Goal: Task Accomplishment & Management: Complete application form

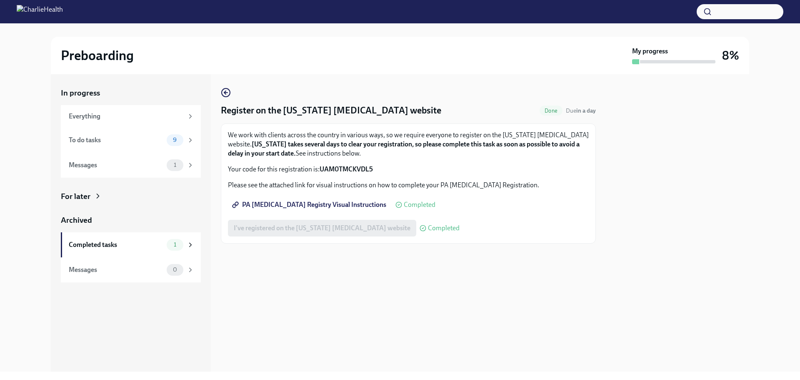
click at [358, 225] on div "I've registered on the [US_STATE] [MEDICAL_DATA] website Completed" at bounding box center [344, 228] width 232 height 17
click at [107, 132] on div "To do tasks 9" at bounding box center [131, 140] width 140 height 25
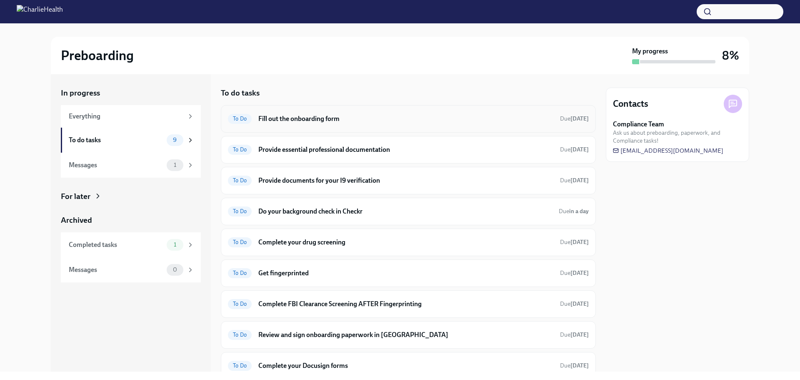
click at [302, 120] on h6 "Fill out the onboarding form" at bounding box center [405, 118] width 295 height 9
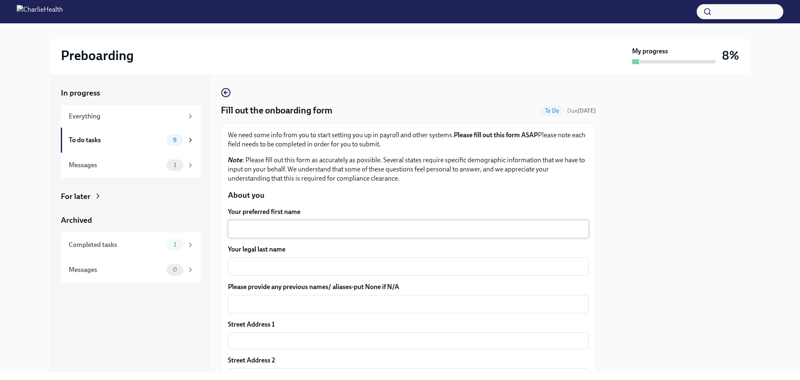
scroll to position [42, 0]
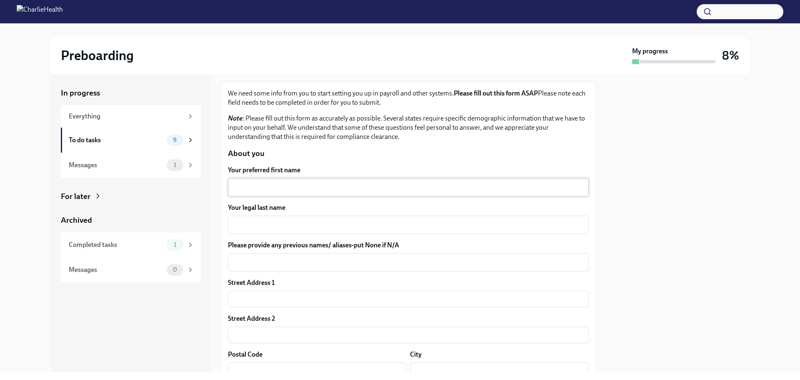
click at [278, 183] on textarea "Your preferred first name" at bounding box center [408, 187] width 351 height 10
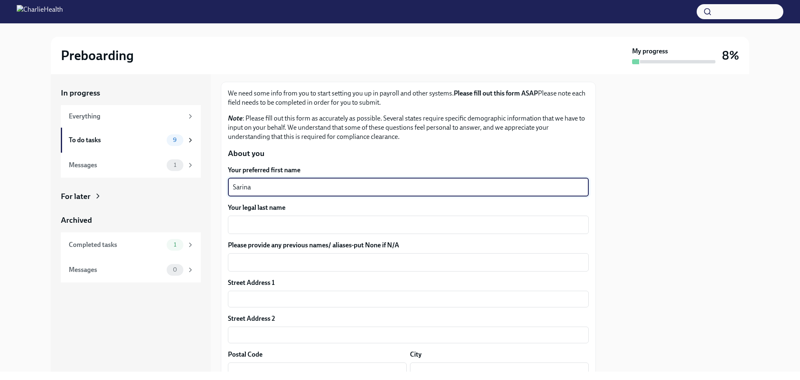
type textarea "Sarina"
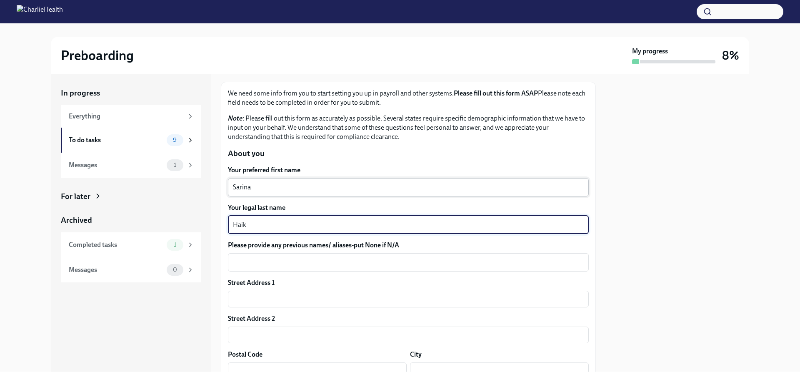
type textarea "Haik"
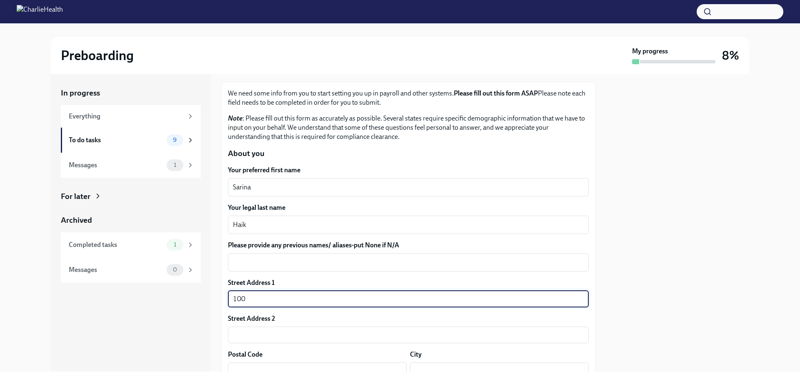
type input "[STREET_ADDRESS]"
type input "Apt 34"
type input "11730"
type input "East Islip"
type input "NY"
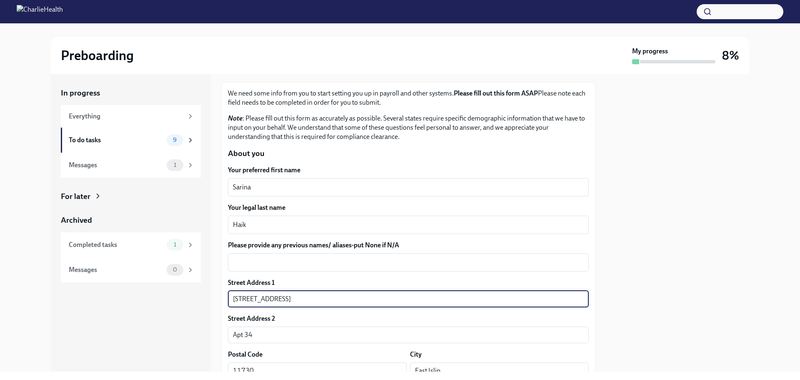
type input "US"
click at [361, 315] on div "Street Address 2" at bounding box center [408, 318] width 361 height 9
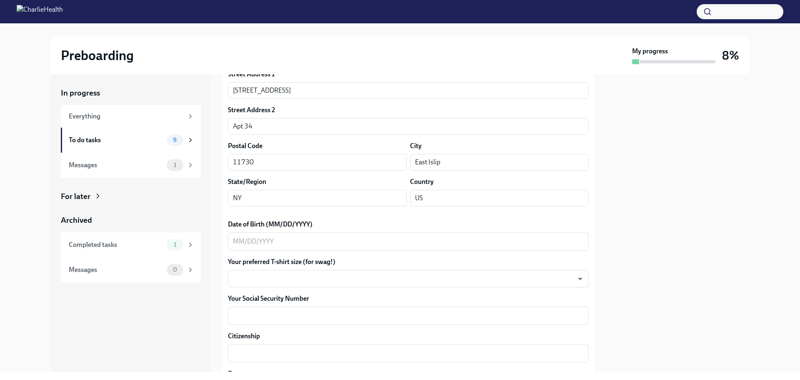
scroll to position [292, 0]
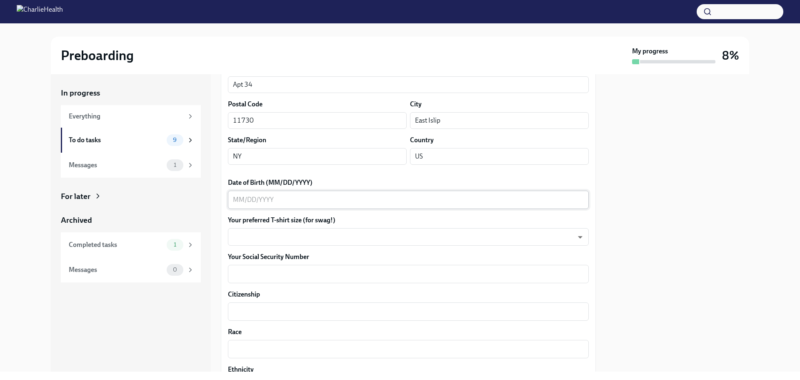
click at [238, 200] on textarea "Date of Birth (MM/DD/YYYY)" at bounding box center [408, 200] width 351 height 10
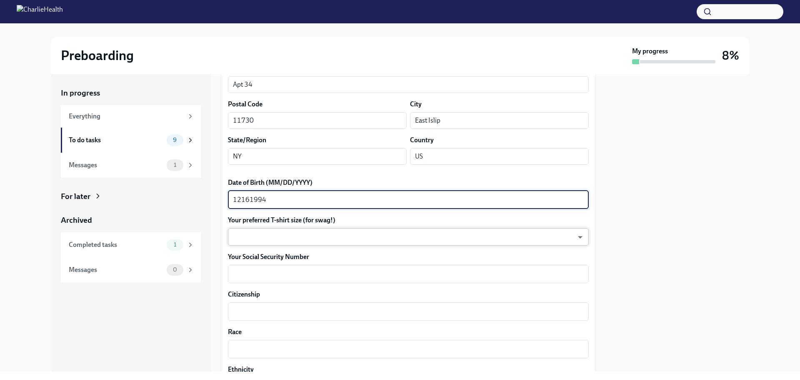
click at [269, 230] on body "Preboarding My progress 8% In progress Everything To do tasks 9 Messages 1 For …" at bounding box center [400, 190] width 800 height 380
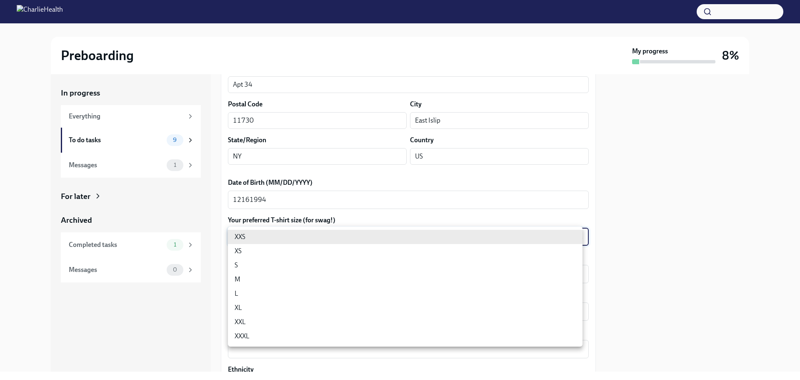
click at [243, 202] on div at bounding box center [400, 190] width 800 height 380
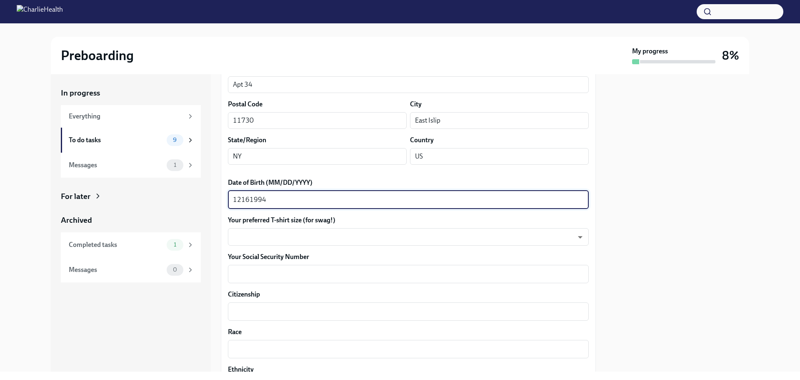
click at [242, 198] on textarea "12161994" at bounding box center [408, 200] width 351 height 10
click at [252, 202] on textarea "12/161994" at bounding box center [408, 200] width 351 height 10
type textarea "[DATE]"
click at [273, 238] on body "Preboarding My progress 8% In progress Everything To do tasks 9 Messages 1 For …" at bounding box center [400, 190] width 800 height 380
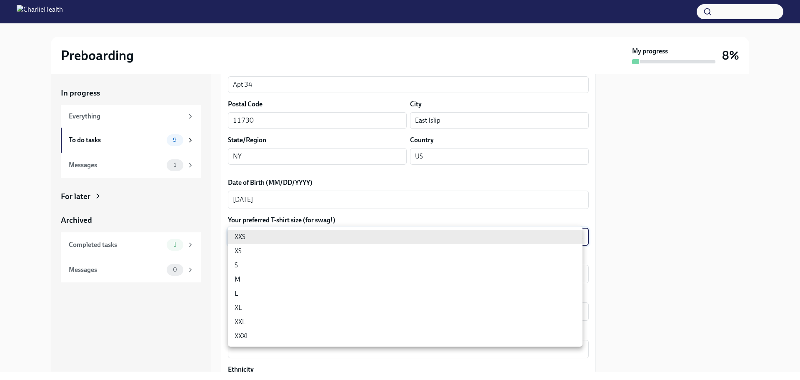
click at [263, 282] on li "M" at bounding box center [405, 279] width 355 height 14
type input "wd3N6mQyWZ"
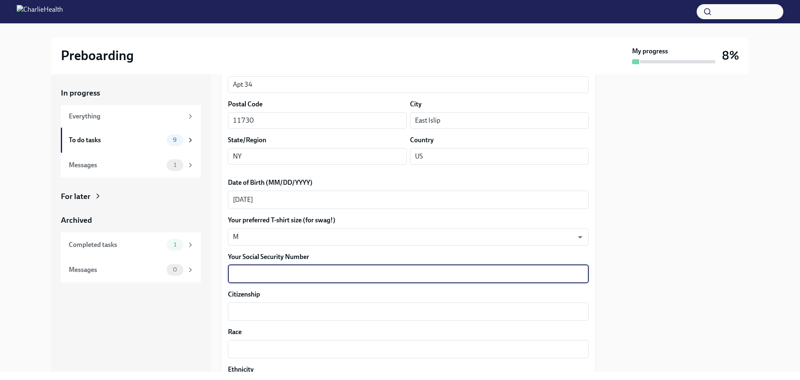
click at [254, 275] on textarea "Your Social Security Number" at bounding box center [408, 274] width 351 height 10
type textarea "062-84-0065"
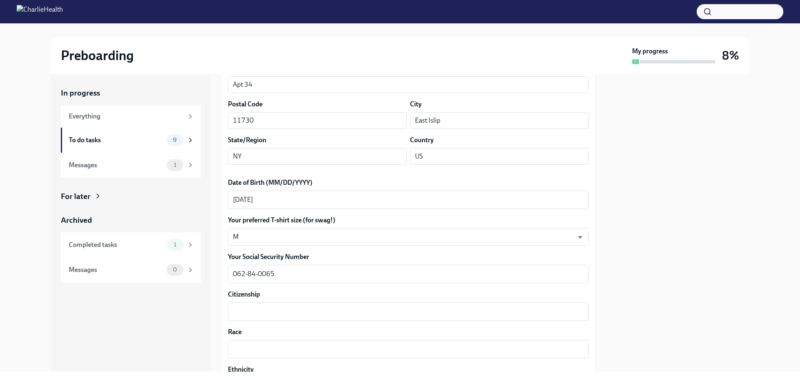
click at [204, 292] on div "In progress Everything To do tasks 9 Messages 1 For later Archived Completed ta…" at bounding box center [131, 222] width 160 height 297
click at [230, 293] on label "Citizenship" at bounding box center [408, 294] width 361 height 9
click at [233, 306] on textarea "Citizenship" at bounding box center [408, 311] width 351 height 10
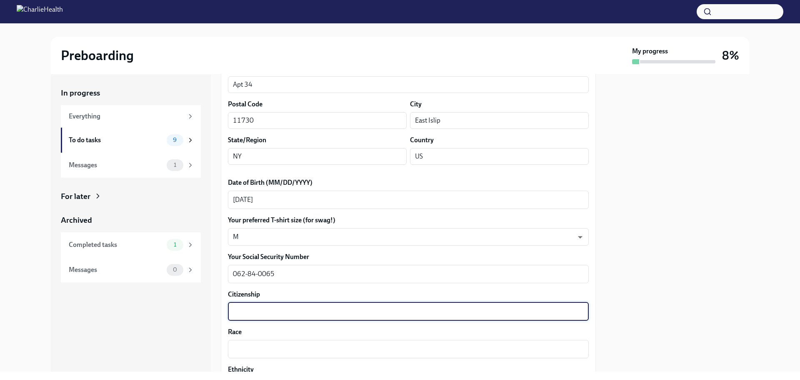
click at [243, 304] on div "x ​" at bounding box center [408, 311] width 361 height 18
type textarea "Y"
type textarea "[DEMOGRAPHIC_DATA] Citizen"
click at [201, 320] on div "In progress Everything To do tasks 9 Messages 1 For later Archived Completed ta…" at bounding box center [131, 222] width 160 height 297
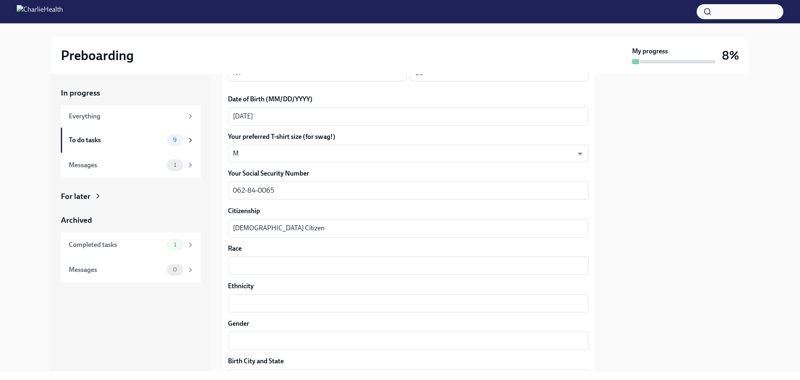
scroll to position [417, 0]
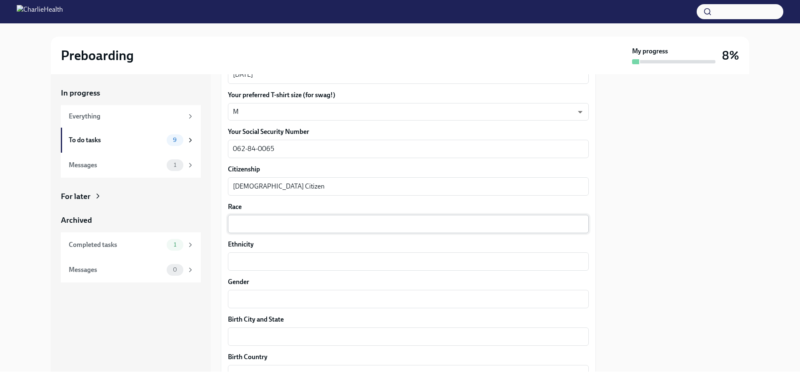
click at [270, 227] on textarea "Race" at bounding box center [408, 224] width 351 height 10
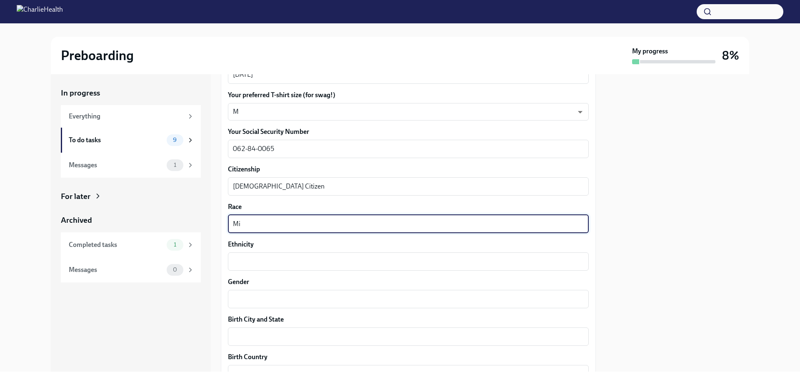
type textarea "M"
type textarea "W"
type textarea "Caucasian/West Asian"
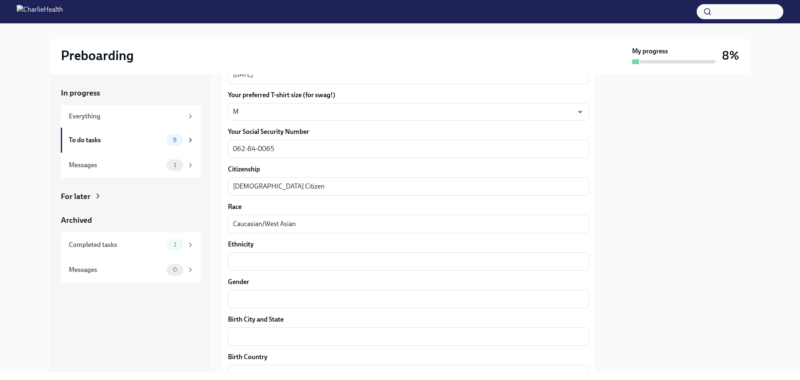
click at [282, 210] on label "Race" at bounding box center [408, 206] width 361 height 9
click at [282, 219] on textarea "Caucasian/West Asian" at bounding box center [408, 224] width 351 height 10
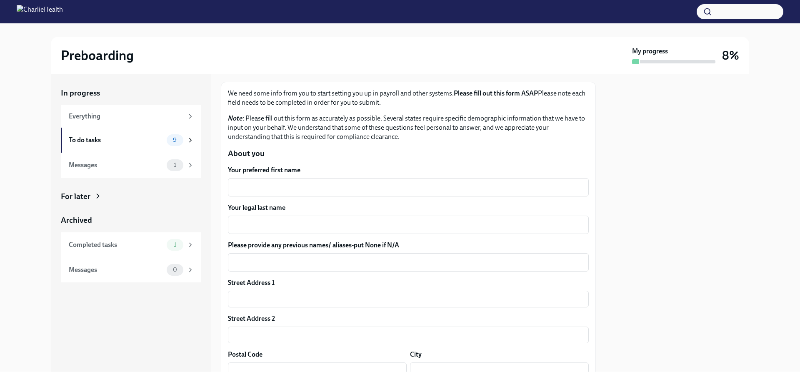
scroll to position [0, 0]
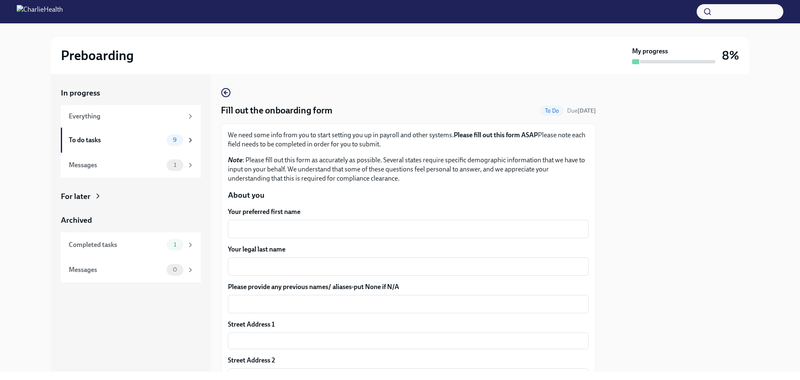
click at [263, 192] on p "About you" at bounding box center [408, 195] width 361 height 11
drag, startPoint x: 263, startPoint y: 192, endPoint x: 264, endPoint y: 181, distance: 11.3
click at [263, 190] on p "About you" at bounding box center [408, 195] width 361 height 11
click at [264, 181] on p "Note : Please fill out this form as accurately as possible. Several states requ…" at bounding box center [408, 169] width 361 height 28
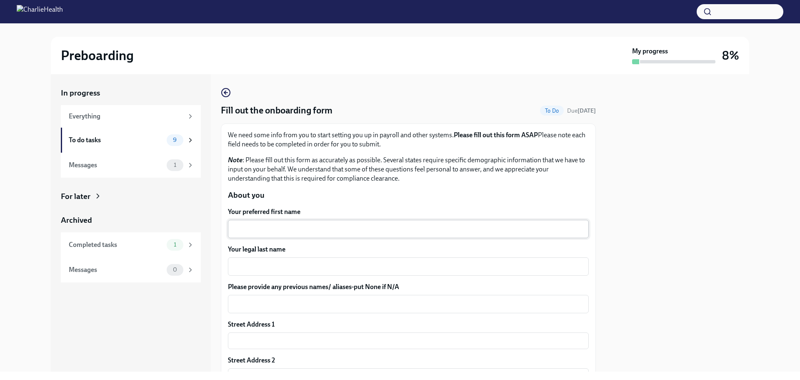
click at [268, 221] on div "x ​" at bounding box center [408, 229] width 361 height 18
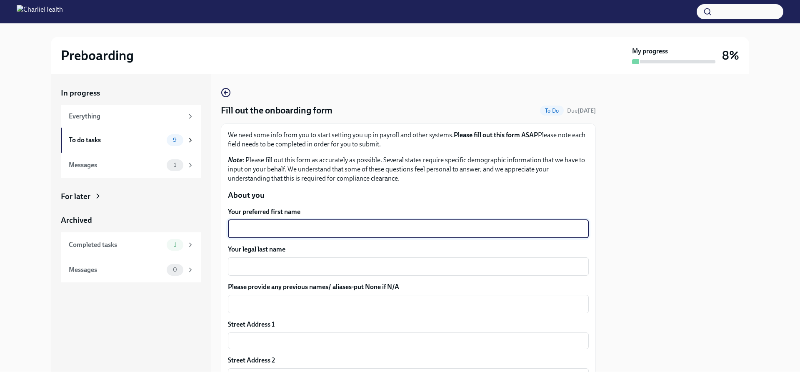
click at [268, 228] on textarea "Your preferred first name" at bounding box center [408, 229] width 351 height 10
type textarea "Sarina"
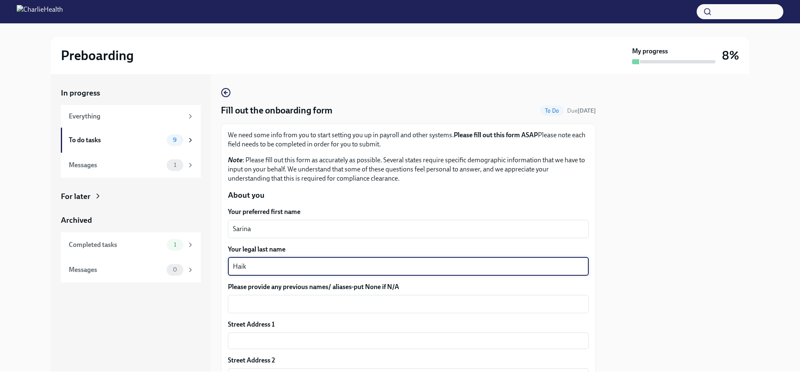
scroll to position [83, 0]
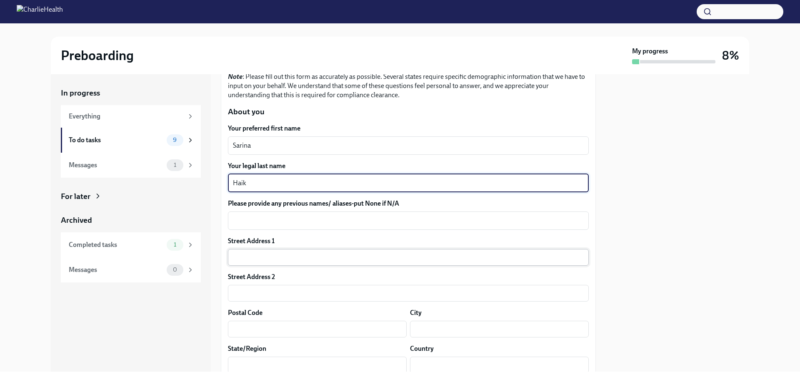
type textarea "Haik"
click at [279, 250] on input "text" at bounding box center [408, 257] width 361 height 17
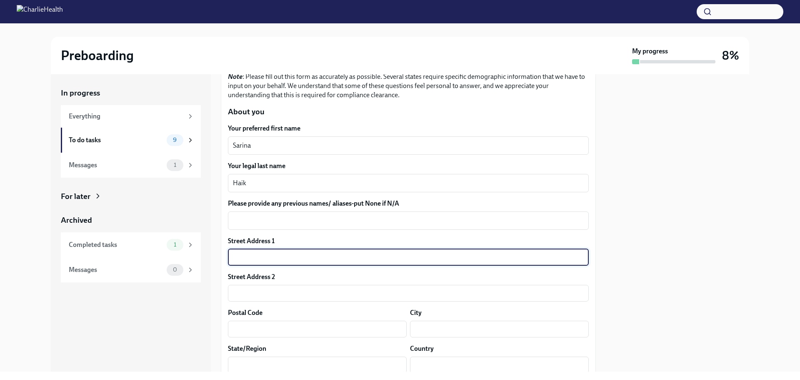
type input "[STREET_ADDRESS]"
type input "11768"
type input "[GEOGRAPHIC_DATA]"
type input "NY"
type input "US"
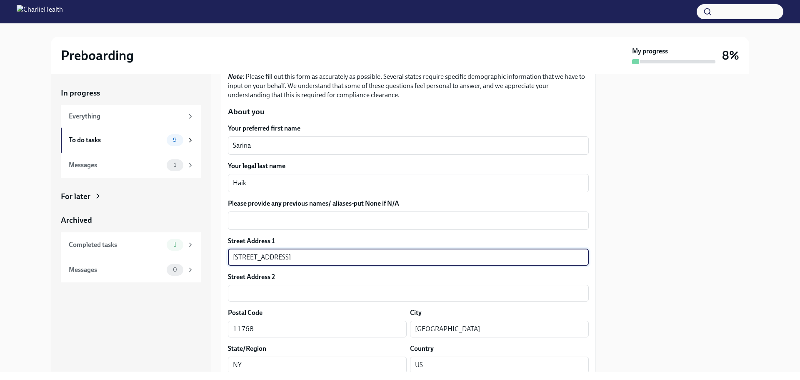
click at [297, 260] on input "[STREET_ADDRESS]" at bounding box center [408, 257] width 361 height 17
drag, startPoint x: 297, startPoint y: 260, endPoint x: 225, endPoint y: 258, distance: 72.1
type input "[STREET_ADDRESS]"
click at [309, 321] on input "11768" at bounding box center [317, 329] width 179 height 17
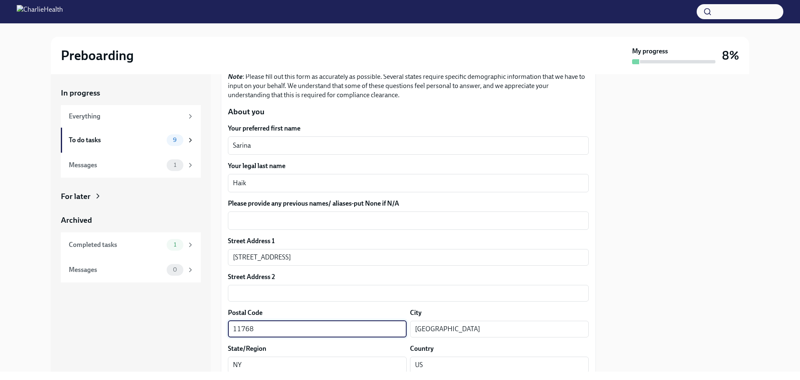
type input "11730"
click at [431, 335] on input "[GEOGRAPHIC_DATA]" at bounding box center [499, 329] width 179 height 17
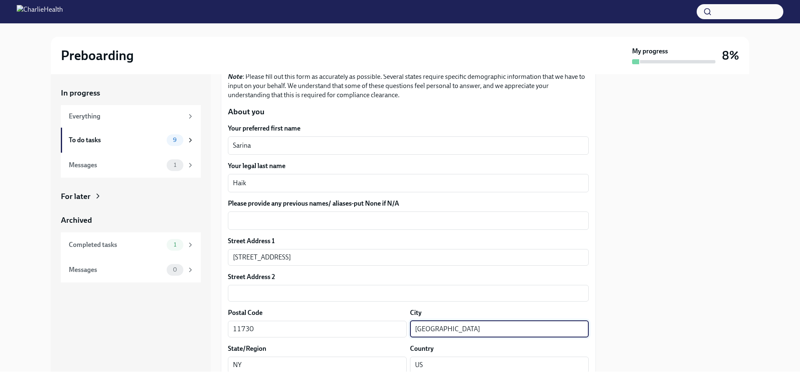
type input "East Islip"
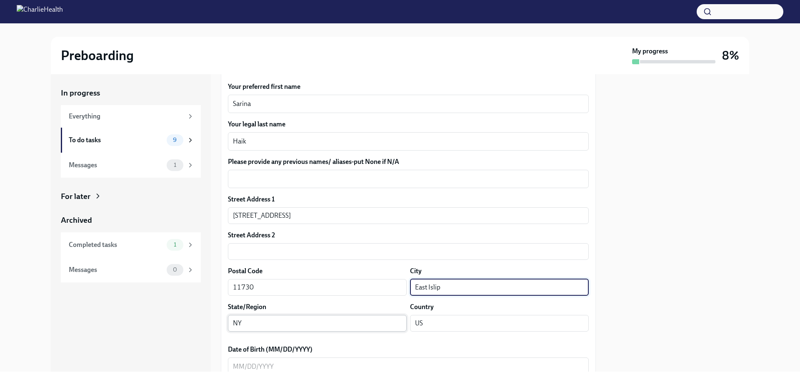
click at [280, 328] on input "NY" at bounding box center [317, 323] width 179 height 17
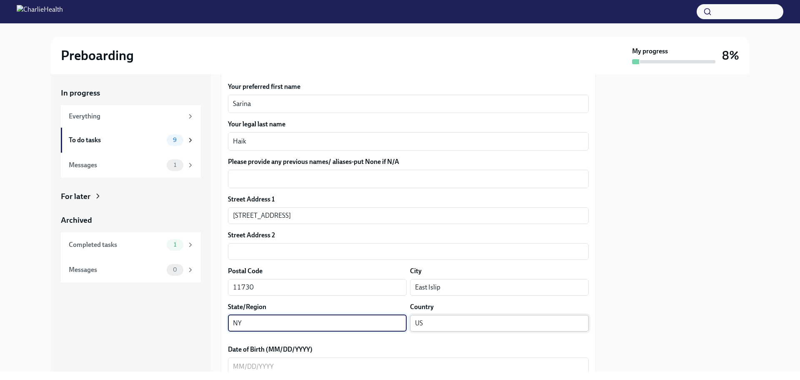
click at [466, 321] on input "US" at bounding box center [499, 323] width 179 height 17
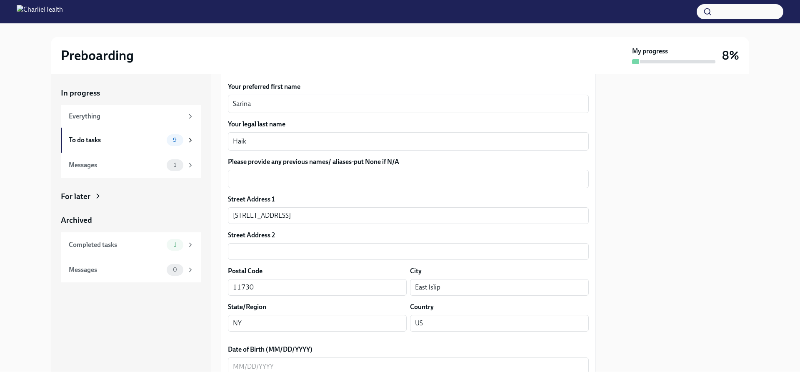
click at [630, 296] on div at bounding box center [677, 222] width 143 height 297
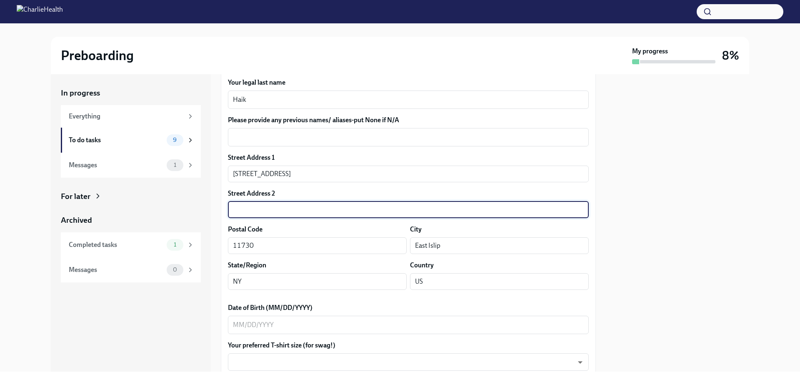
click at [304, 211] on input "text" at bounding box center [408, 209] width 361 height 17
type input "Apt 34"
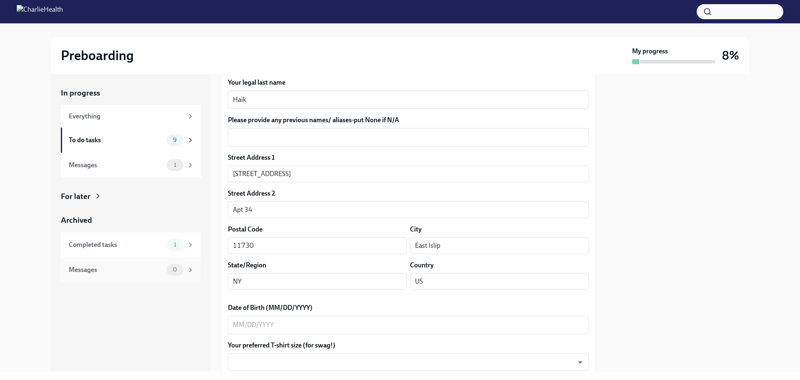
click at [198, 277] on div "Messages 0" at bounding box center [131, 269] width 140 height 25
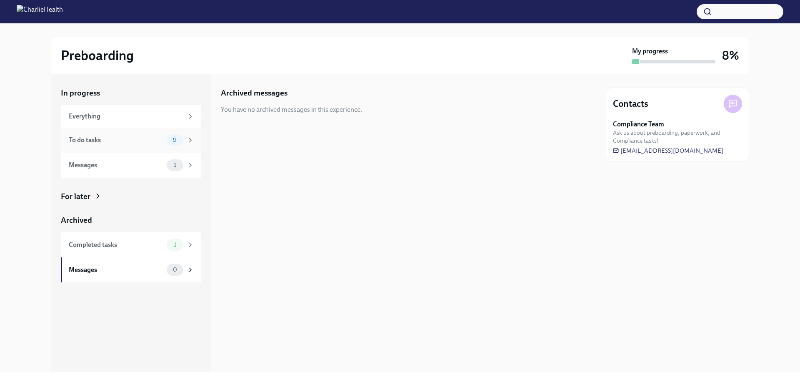
click at [112, 135] on div "To do tasks" at bounding box center [116, 139] width 95 height 9
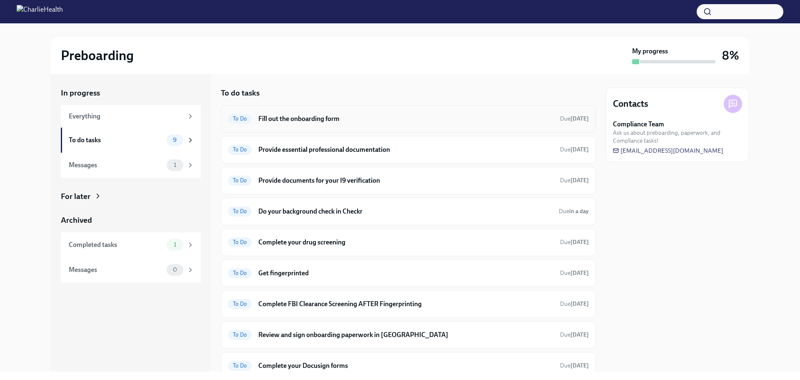
click at [328, 120] on h6 "Fill out the onboarding form" at bounding box center [405, 118] width 295 height 9
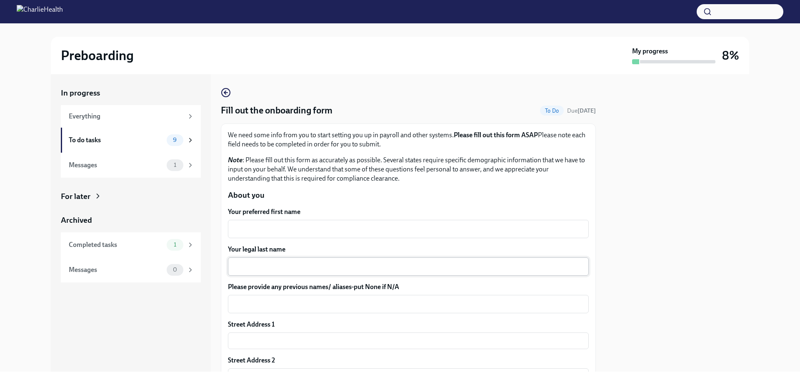
scroll to position [83, 0]
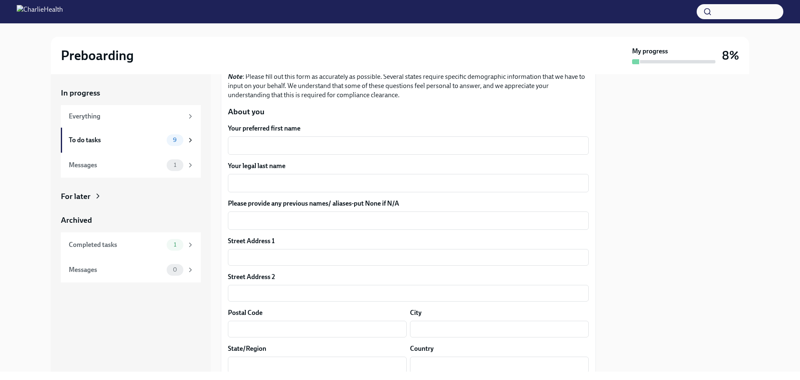
click at [290, 135] on div "Your preferred first name x ​" at bounding box center [408, 139] width 361 height 31
click at [293, 139] on div "x ​" at bounding box center [408, 145] width 361 height 18
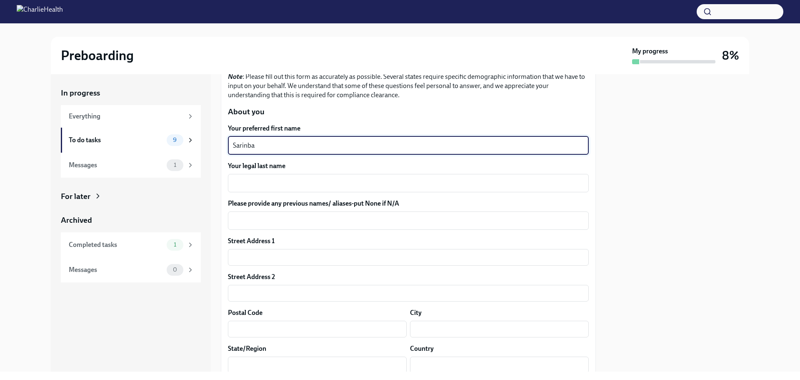
click at [309, 142] on textarea "Sarinba" at bounding box center [408, 145] width 351 height 10
type textarea "Sarina"
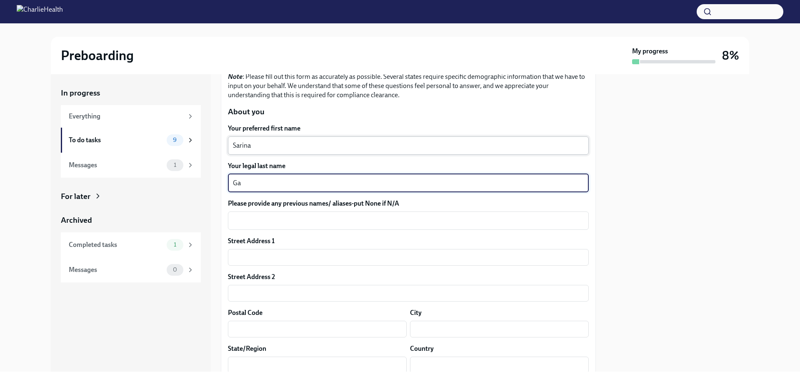
type textarea "G"
type textarea "Haik"
click at [280, 248] on div "Street Address 1 ​" at bounding box center [408, 250] width 361 height 29
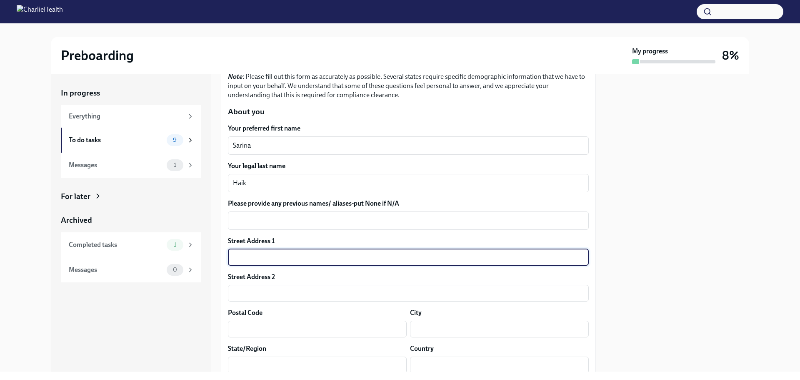
type input "[STREET_ADDRESS]"
type input "Apt 34"
type input "11730"
type input "East Islip"
type input "NY"
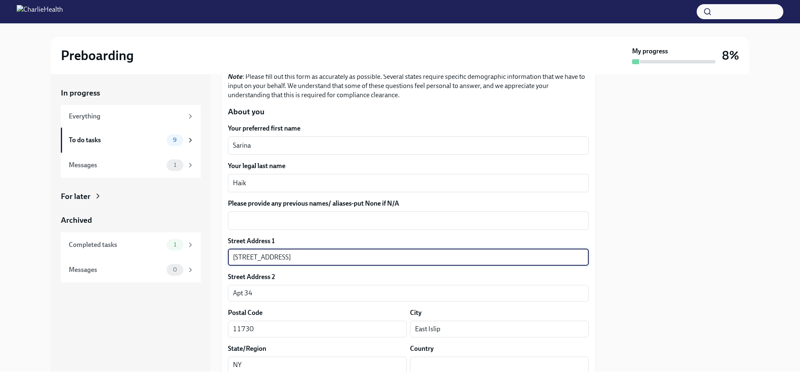
type input "US"
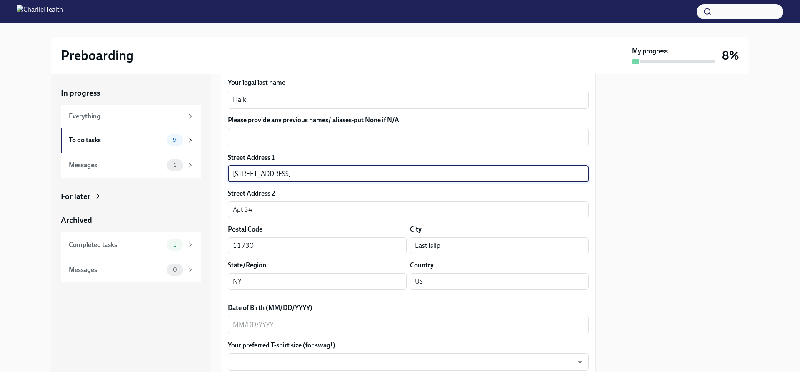
scroll to position [250, 0]
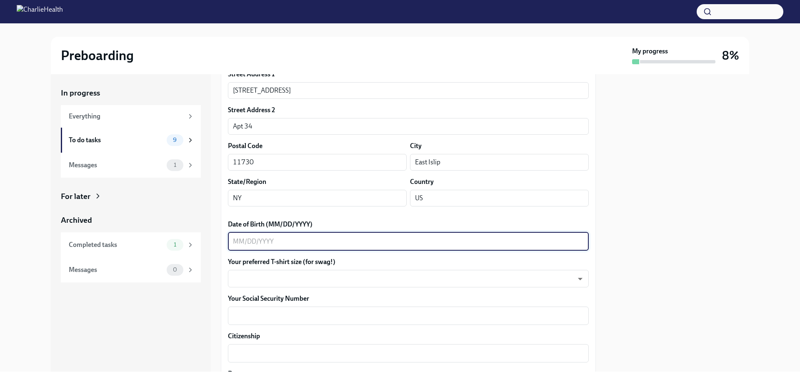
click at [239, 245] on textarea "Date of Birth (MM/DD/YYYY)" at bounding box center [408, 241] width 351 height 10
type textarea "[DATE]"
click at [223, 322] on div "We need some info from you to start setting you up in payroll and other systems…" at bounding box center [408, 338] width 375 height 931
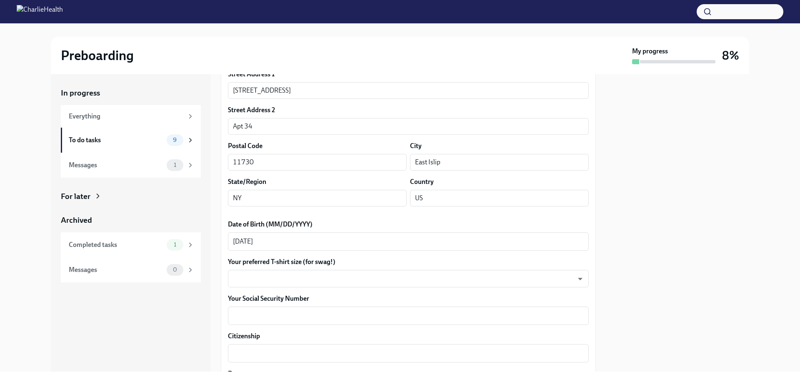
click at [253, 295] on label "Your Social Security Number" at bounding box center [408, 298] width 361 height 9
click at [253, 311] on textarea "Your Social Security Number" at bounding box center [408, 316] width 351 height 10
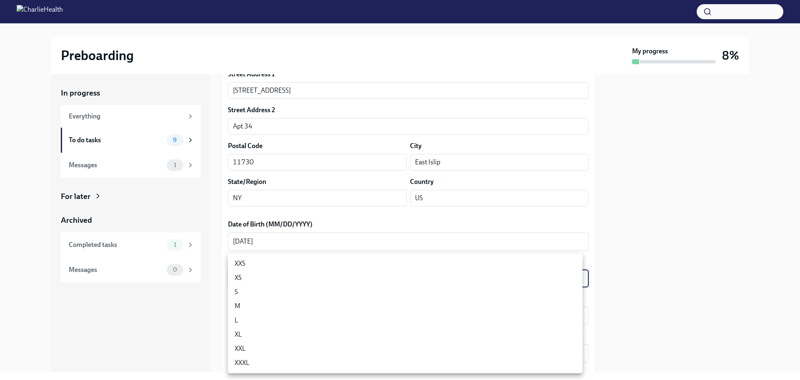
click at [258, 280] on body "Preboarding My progress 8% In progress Everything To do tasks 9 Messages 1 For …" at bounding box center [400, 190] width 800 height 380
click at [242, 295] on li "S" at bounding box center [405, 292] width 355 height 14
type input "GYTm_qoab"
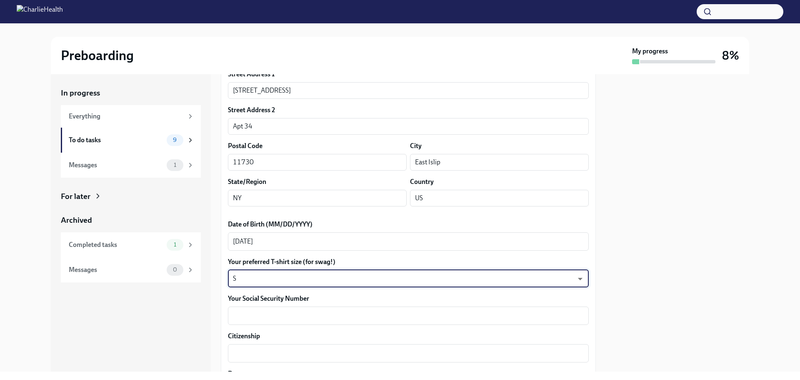
click at [202, 306] on div "XXS XS S M L XL XXL XXXL" at bounding box center [400, 190] width 800 height 380
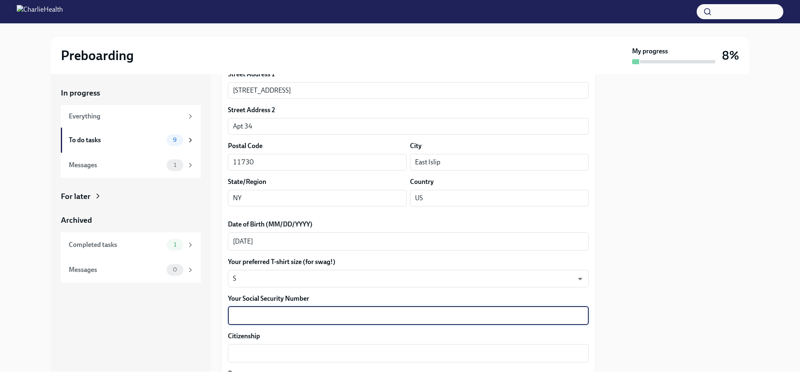
click at [289, 315] on textarea "Your Social Security Number" at bounding box center [408, 316] width 351 height 10
type textarea "062-84-0065"
click at [207, 352] on div "In progress Everything To do tasks 9 Messages 1 For later Archived Completed ta…" at bounding box center [131, 222] width 160 height 297
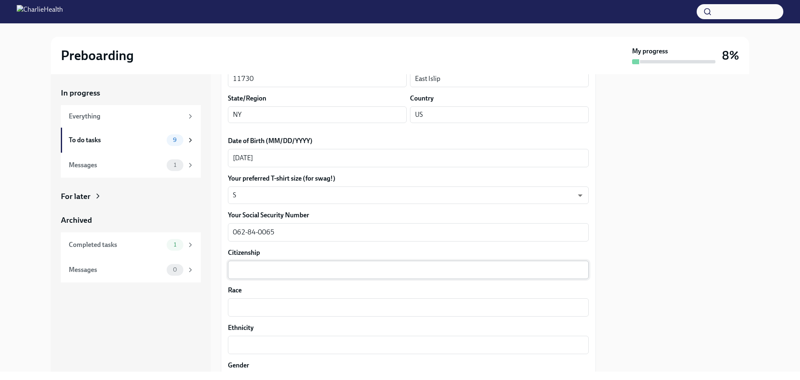
scroll to position [417, 0]
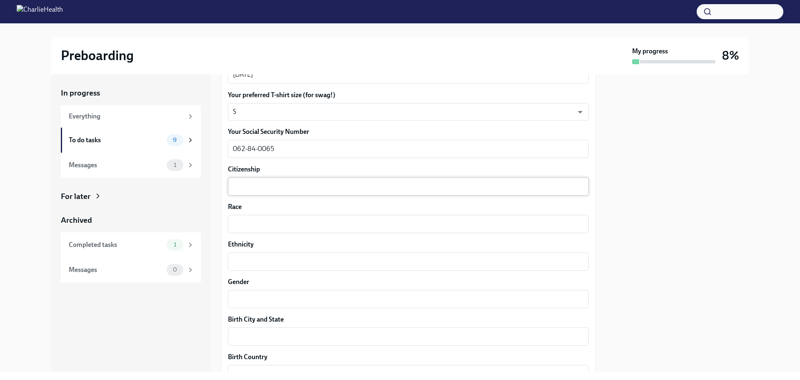
click at [274, 179] on div "x ​" at bounding box center [408, 186] width 361 height 18
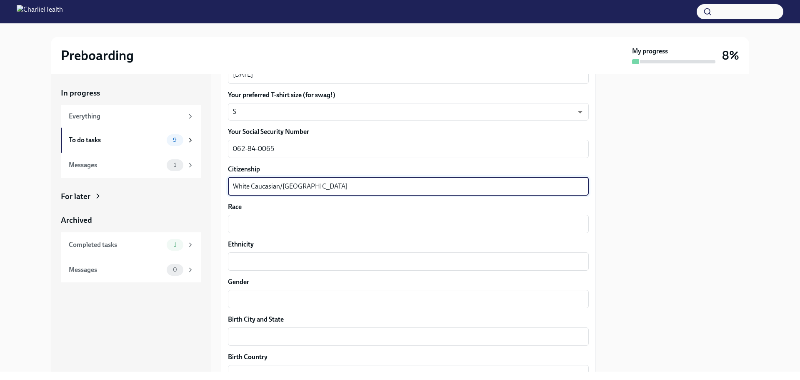
type textarea "White Caucasian/West Asian"
drag, startPoint x: 334, startPoint y: 185, endPoint x: 190, endPoint y: 177, distance: 144.0
click at [190, 177] on div "In progress Everything To do tasks 9 Messages 1 For later Archived Completed ta…" at bounding box center [400, 222] width 699 height 297
click at [256, 220] on textarea "Race" at bounding box center [408, 224] width 351 height 10
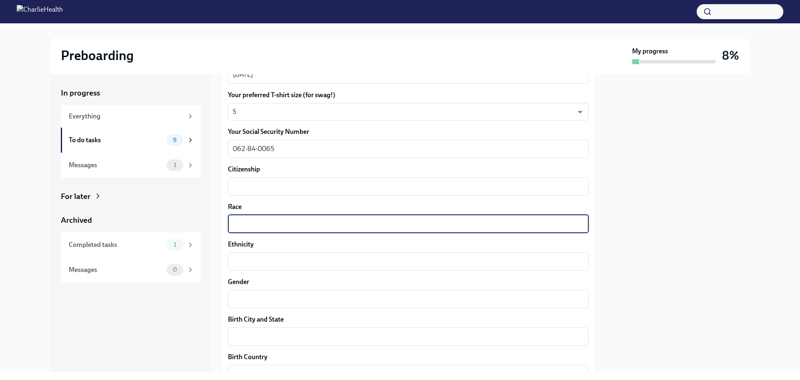
paste textarea "White Caucasian/West Asian"
type textarea "White Caucasian/West Asian"
click at [298, 185] on textarea "Citizenship" at bounding box center [408, 186] width 351 height 10
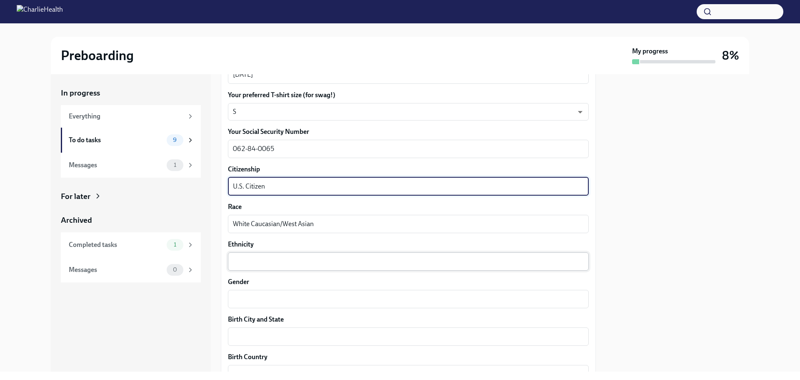
type textarea "U.S. Citizen"
click at [293, 258] on textarea "Ethnicity" at bounding box center [408, 261] width 351 height 10
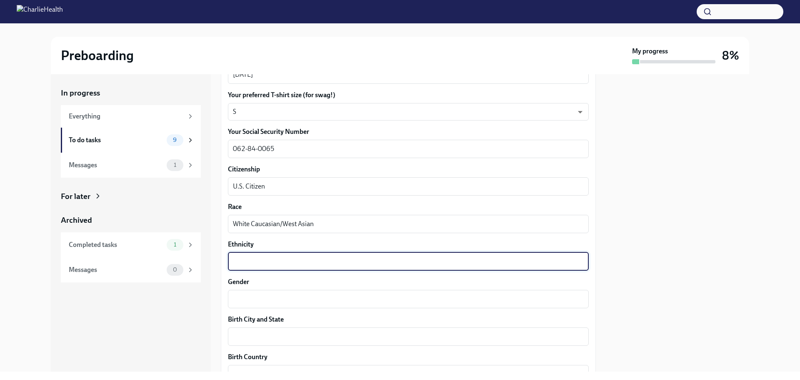
scroll to position [458, 0]
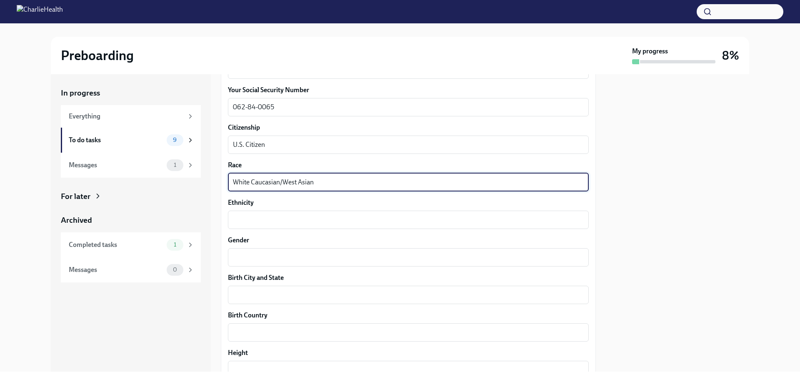
drag, startPoint x: 325, startPoint y: 182, endPoint x: 252, endPoint y: 188, distance: 73.6
click at [252, 188] on div "White Caucasian/West Asian x ​" at bounding box center [408, 182] width 361 height 18
type textarea "White"
click at [248, 222] on textarea "Ethnicity" at bounding box center [408, 220] width 351 height 10
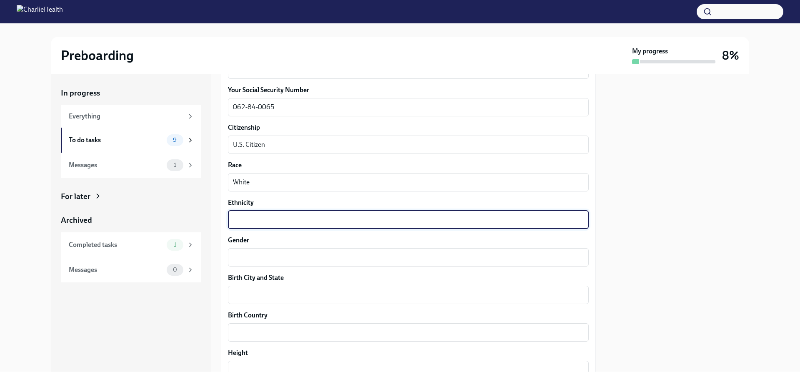
paste textarea "Caucasian/West Asian"
type textarea "Caucasian/West Asian"
click at [313, 198] on label "Ethnicity" at bounding box center [408, 202] width 361 height 9
click at [313, 215] on textarea "Caucasian/West Asian" at bounding box center [408, 220] width 351 height 10
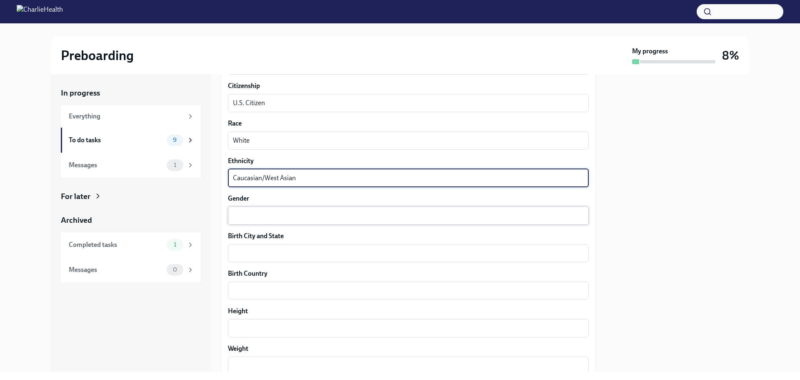
click at [293, 215] on textarea "Gender" at bounding box center [408, 215] width 351 height 10
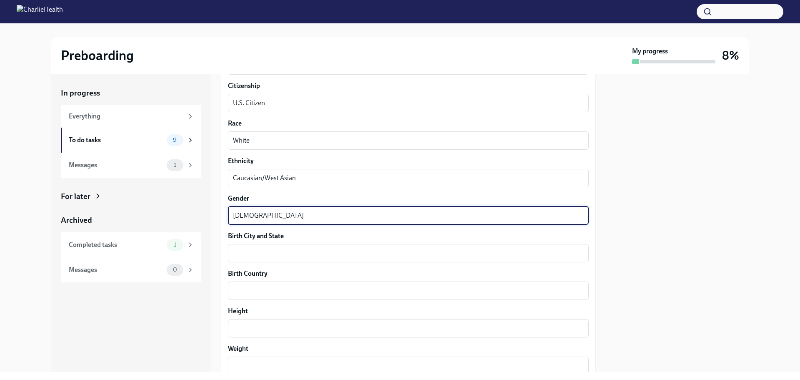
type textarea "[DEMOGRAPHIC_DATA]"
click at [281, 242] on div "Birth City and State x ​" at bounding box center [408, 246] width 361 height 31
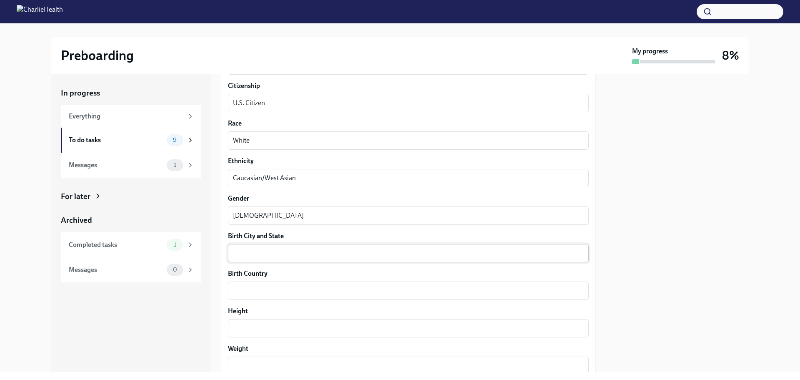
click at [276, 251] on textarea "Birth City and State" at bounding box center [408, 253] width 351 height 10
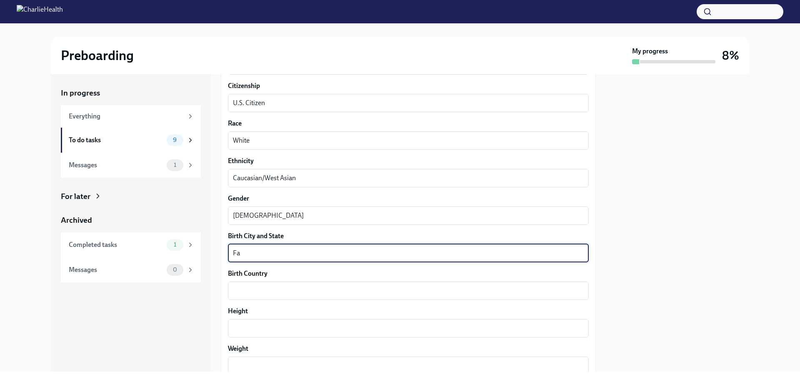
type textarea "F"
type textarea "[GEOGRAPHIC_DATA], [GEOGRAPHIC_DATA]"
click at [260, 288] on textarea "Birth Country" at bounding box center [408, 291] width 351 height 10
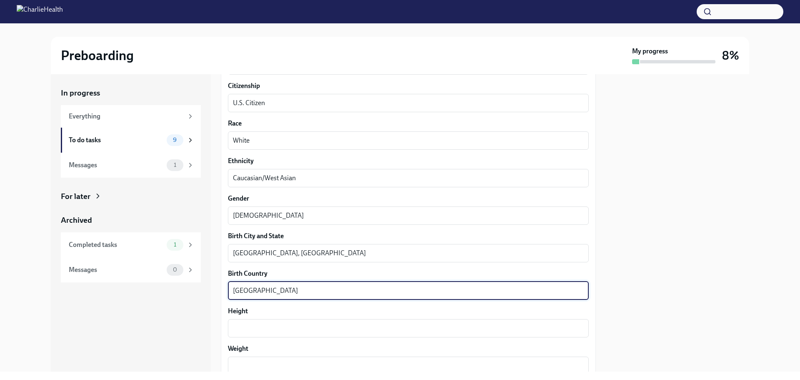
type textarea "[GEOGRAPHIC_DATA]"
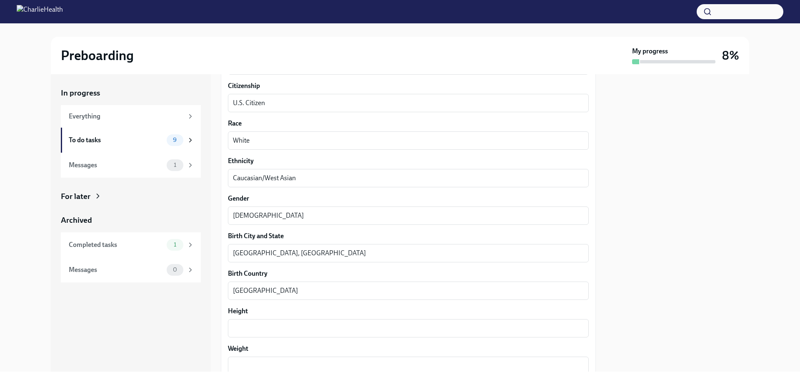
click at [194, 314] on div "In progress Everything To do tasks 9 Messages 1 For later Archived Completed ta…" at bounding box center [131, 222] width 160 height 297
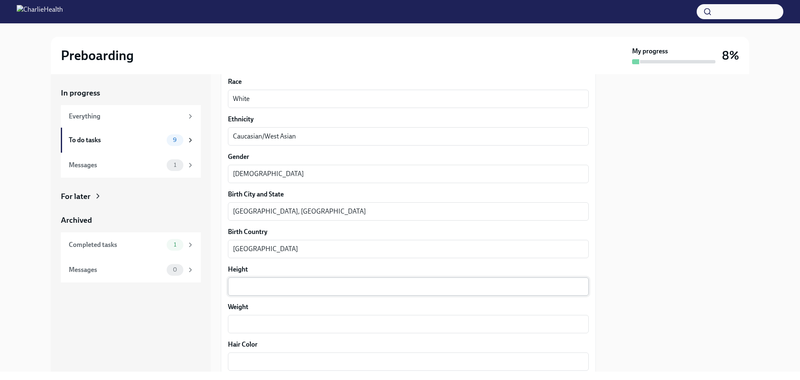
click at [270, 288] on textarea "Height" at bounding box center [408, 286] width 351 height 10
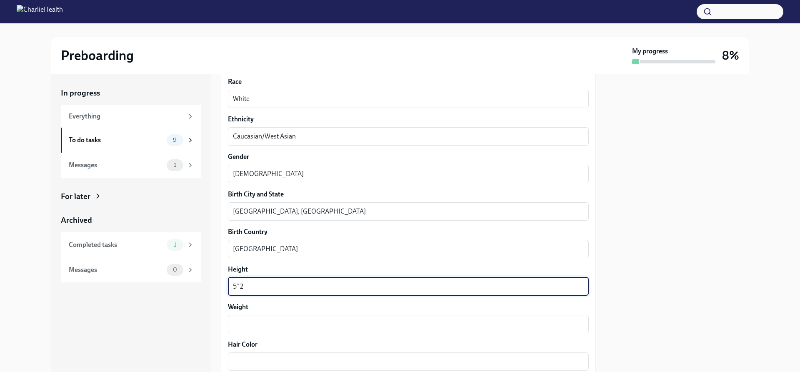
scroll to position [625, 0]
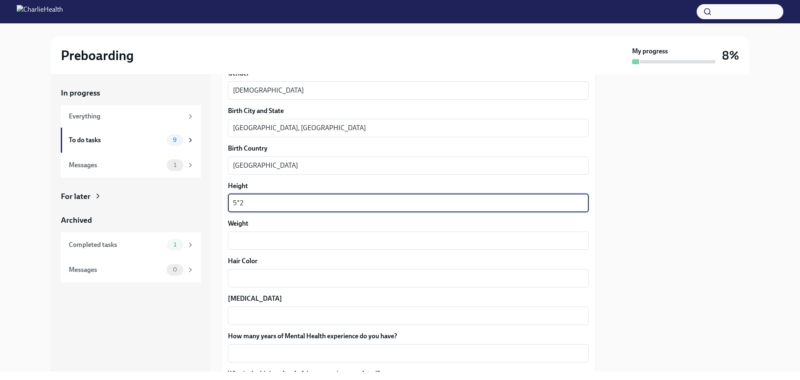
type textarea "5"2"
click at [267, 230] on div "Weight x ​" at bounding box center [408, 234] width 361 height 31
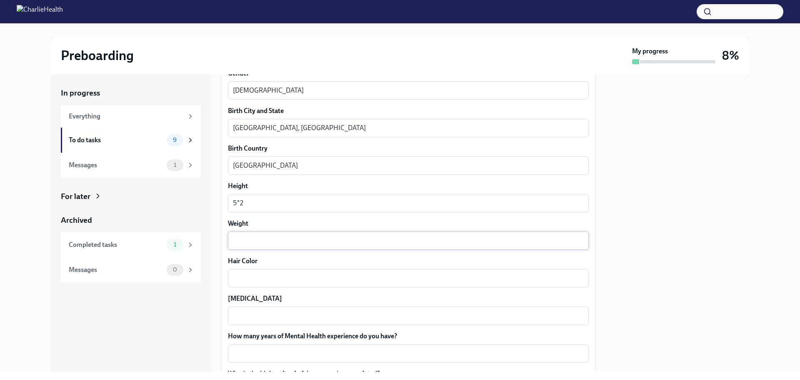
click at [266, 236] on textarea "Weight" at bounding box center [408, 240] width 351 height 10
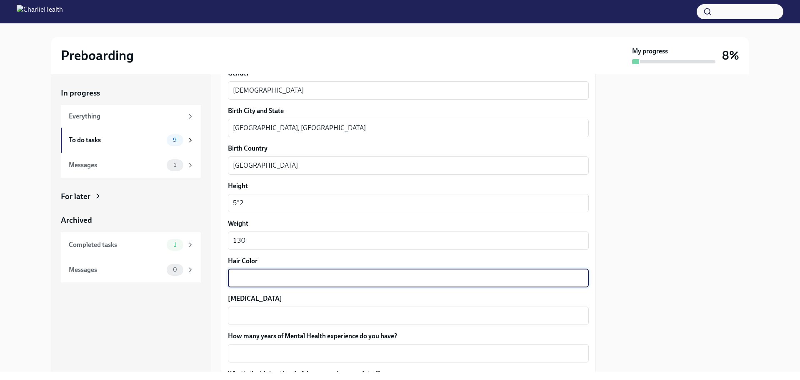
click at [277, 273] on textarea "Hair Color" at bounding box center [408, 278] width 351 height 10
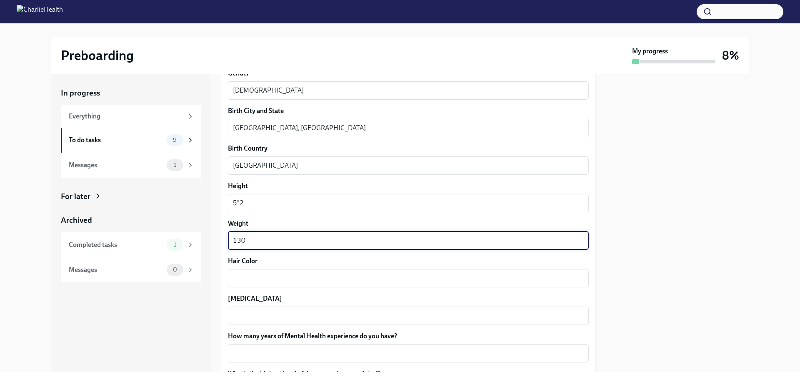
click at [283, 243] on textarea "130" at bounding box center [408, 240] width 351 height 10
type textarea "135"
click at [266, 279] on textarea "Hair Color" at bounding box center [408, 278] width 351 height 10
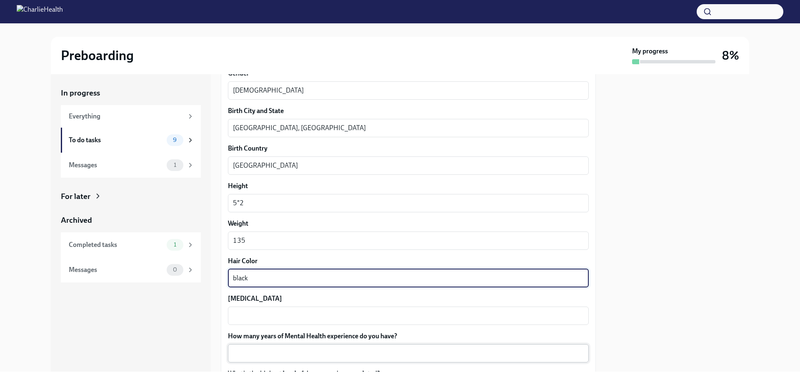
scroll to position [709, 0]
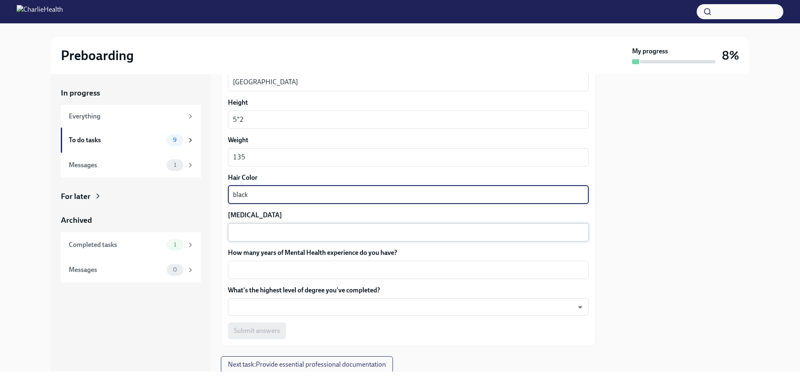
type textarea "black"
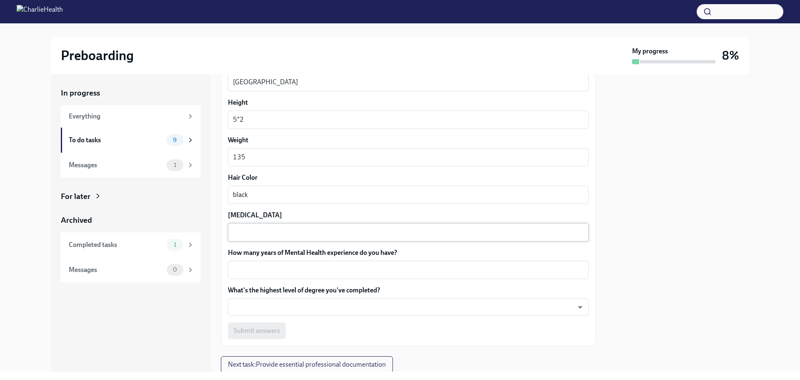
click at [267, 224] on div "x ​" at bounding box center [408, 232] width 361 height 18
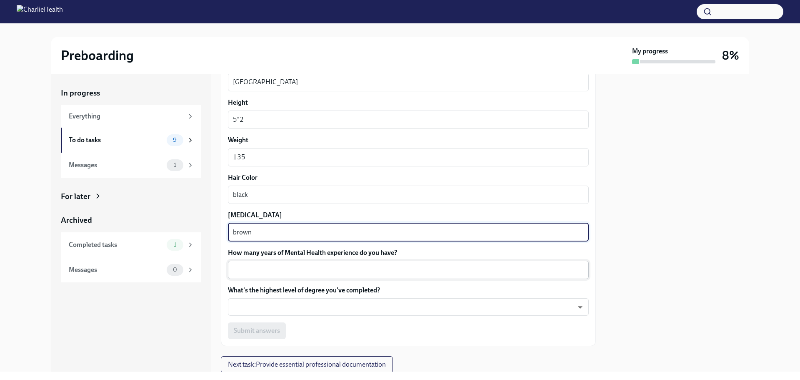
type textarea "brown"
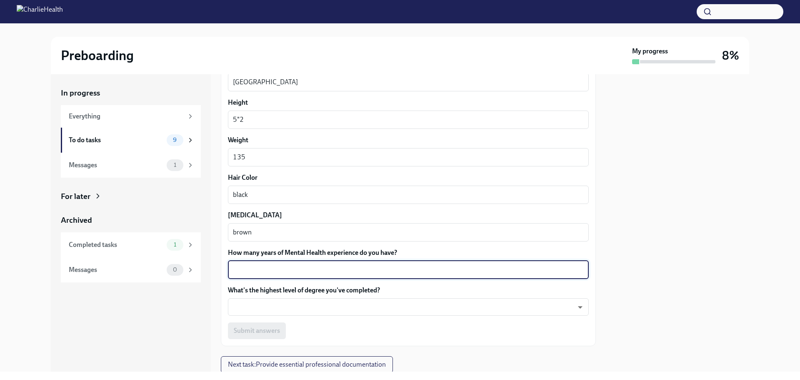
click at [265, 265] on textarea "How many years of Mental Health experience do you have?" at bounding box center [408, 270] width 351 height 10
type textarea "5"
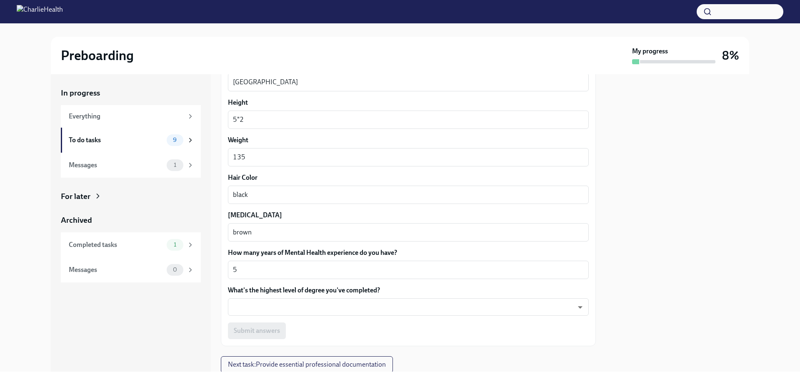
click at [203, 304] on div "In progress Everything To do tasks 9 Messages 1 For later Archived Completed ta…" at bounding box center [131, 222] width 160 height 297
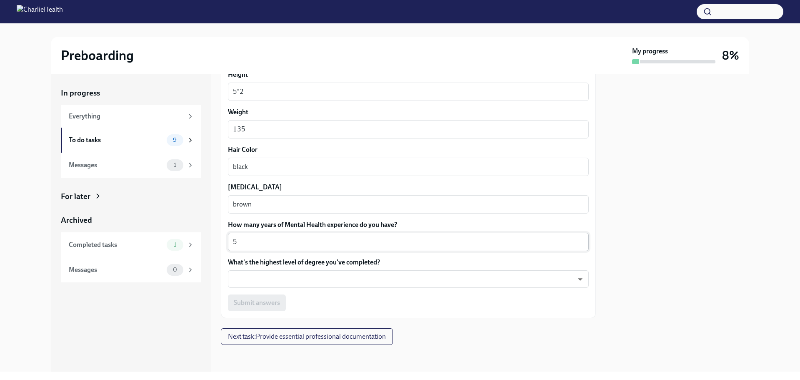
click at [251, 249] on div "5 x ​" at bounding box center [408, 242] width 361 height 18
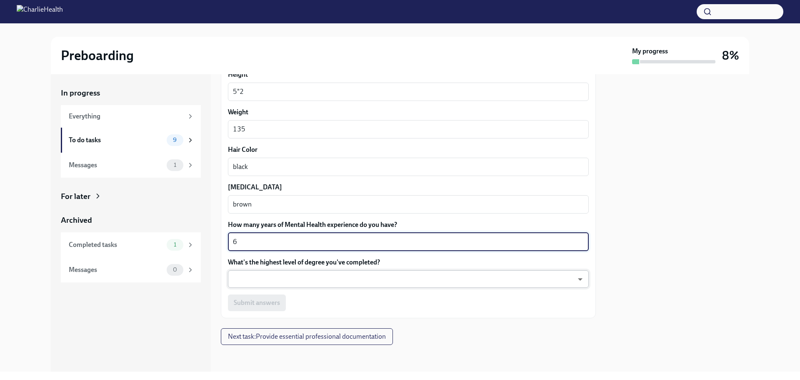
type textarea "6"
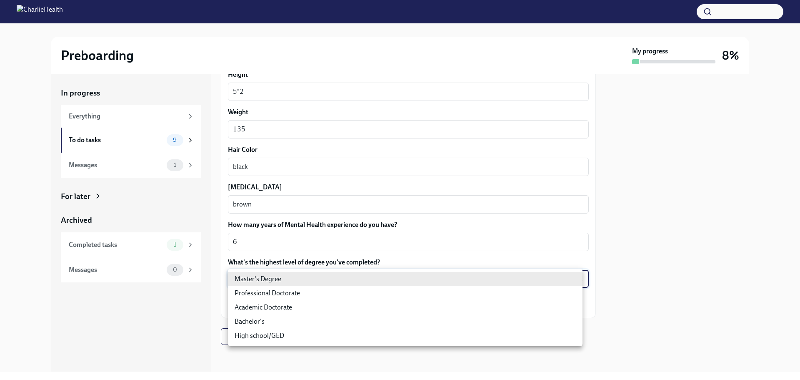
click at [268, 273] on body "Preboarding My progress 8% In progress Everything To do tasks 9 Messages 1 For …" at bounding box center [400, 190] width 800 height 380
click at [268, 273] on li "Master's Degree" at bounding box center [405, 279] width 355 height 14
type input "2vBr-ghkD"
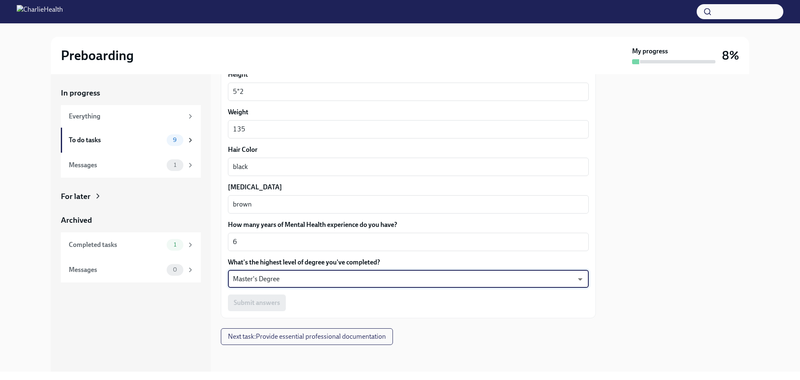
click at [327, 296] on div "Submit answers" at bounding box center [408, 302] width 361 height 17
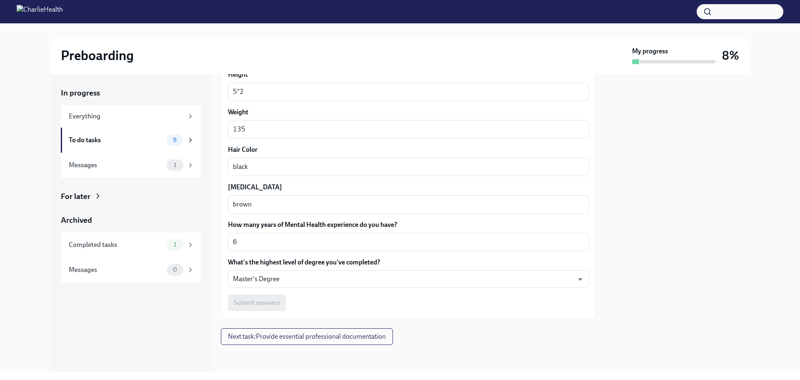
click at [277, 299] on div "Submit answers" at bounding box center [408, 302] width 361 height 17
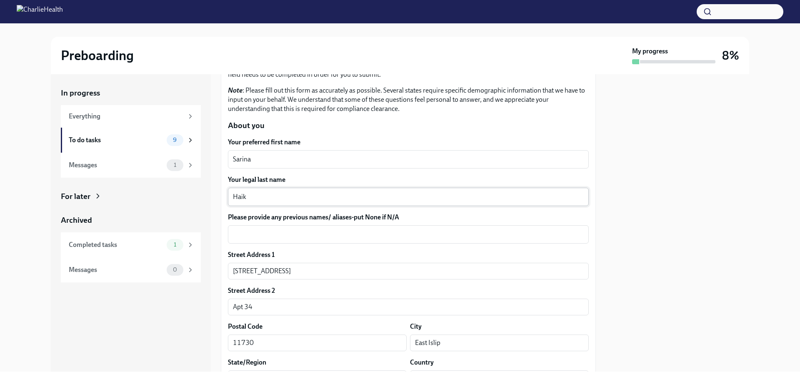
scroll to position [0, 0]
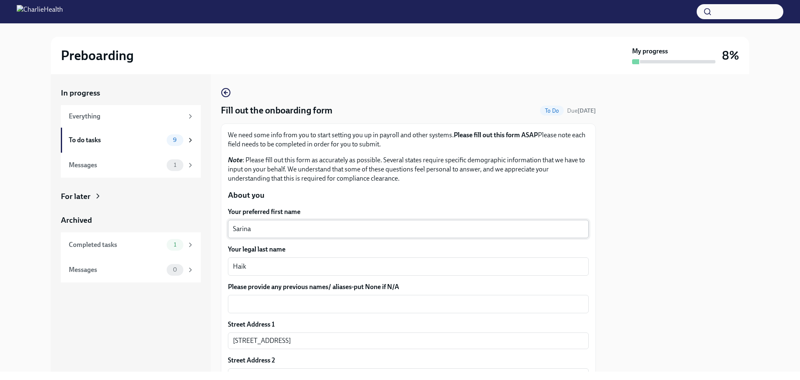
click at [296, 224] on textarea "Sarina" at bounding box center [408, 229] width 351 height 10
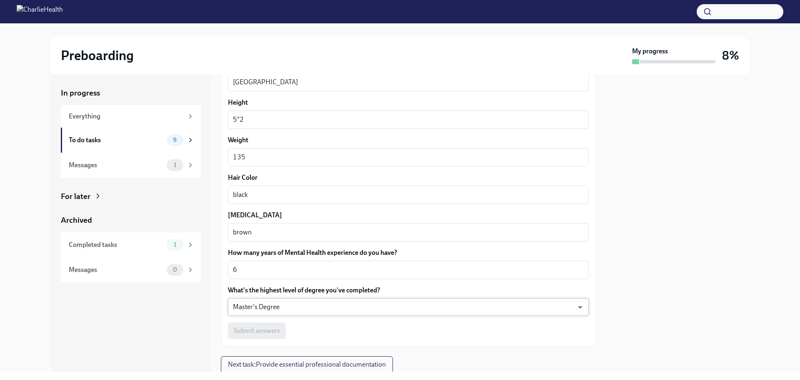
scroll to position [736, 0]
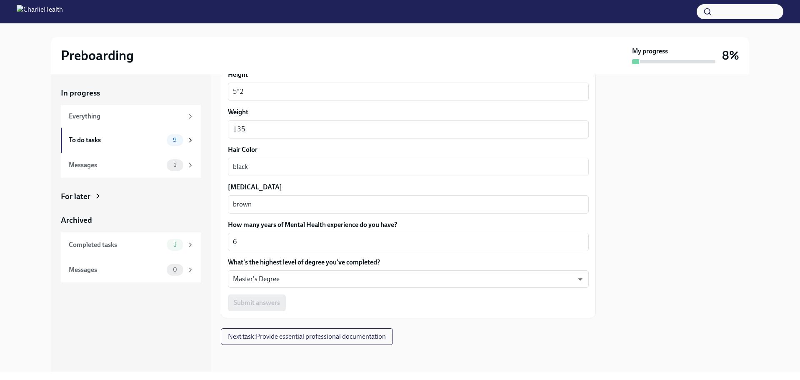
click at [276, 301] on div "Submit answers" at bounding box center [408, 302] width 361 height 17
click at [273, 302] on div "Submit answers" at bounding box center [408, 302] width 361 height 17
click at [275, 278] on body "Preboarding My progress 8% In progress Everything To do tasks 9 Messages 1 For …" at bounding box center [400, 190] width 800 height 380
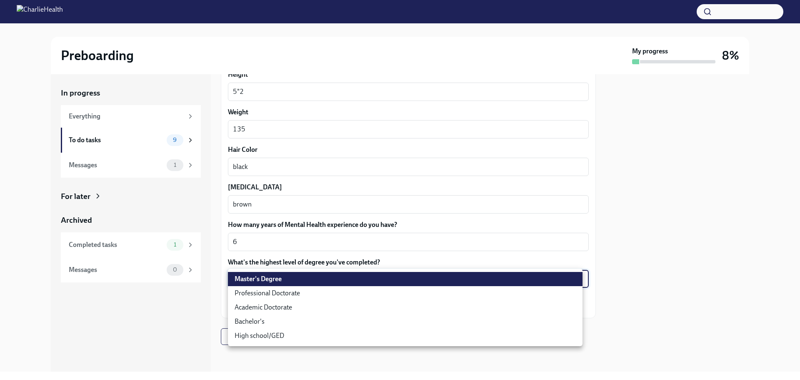
click at [275, 278] on li "Master's Degree" at bounding box center [405, 279] width 355 height 14
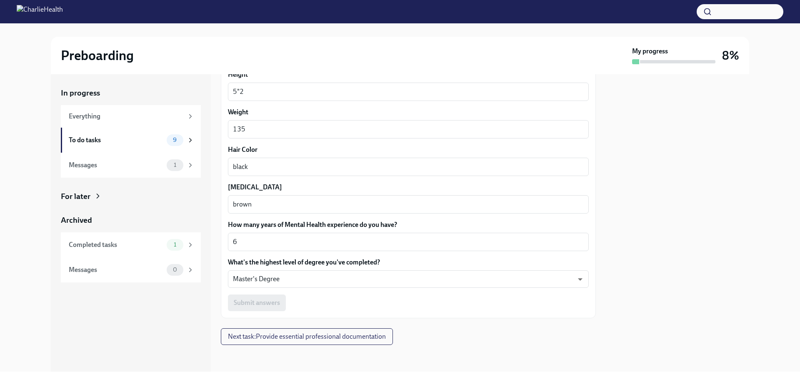
click at [206, 306] on div "In progress Everything To do tasks 9 Messages 1 For later Archived Completed ta…" at bounding box center [131, 222] width 160 height 297
click at [271, 303] on div "Submit answers" at bounding box center [408, 302] width 361 height 17
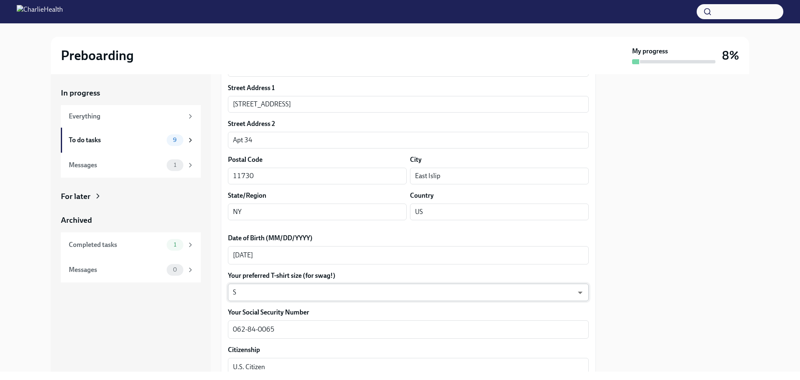
scroll to position [320, 0]
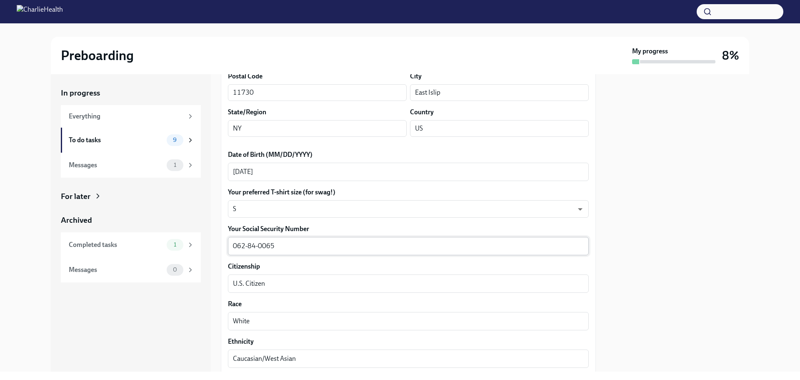
click at [255, 246] on textarea "062-84-0065" at bounding box center [408, 246] width 351 height 10
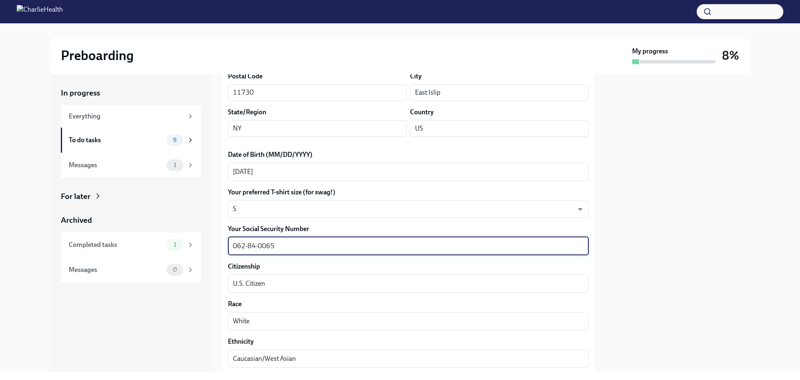
click at [258, 246] on textarea "062-84-0065" at bounding box center [408, 246] width 351 height 10
click at [248, 245] on textarea "062-840065" at bounding box center [408, 246] width 351 height 10
type textarea "062840065"
click at [185, 306] on div "In progress Everything To do tasks 9 Messages 1 For later Archived Completed ta…" at bounding box center [131, 222] width 160 height 297
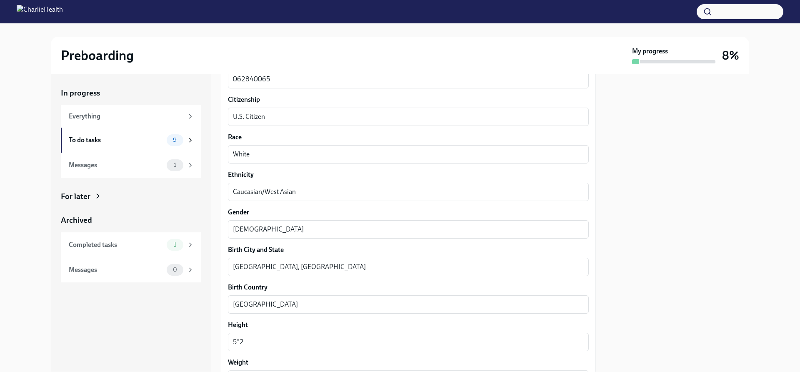
scroll to position [736, 0]
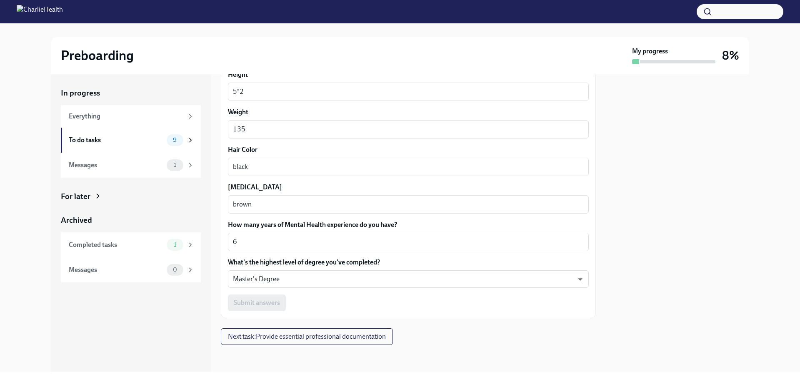
click at [268, 301] on div "Submit answers" at bounding box center [408, 302] width 361 height 17
click at [265, 301] on div "Submit answers" at bounding box center [408, 302] width 361 height 17
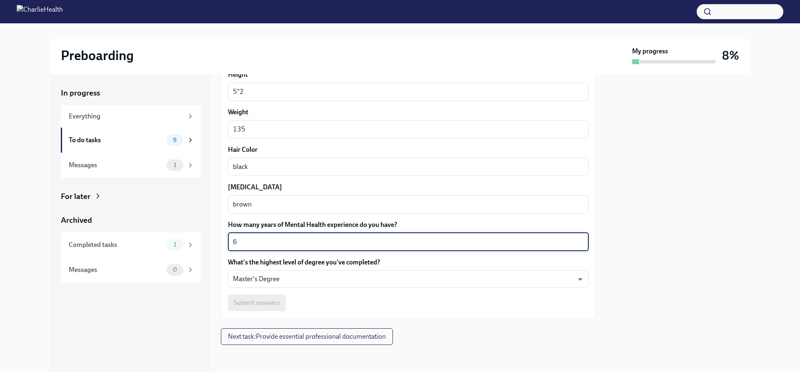
click at [263, 240] on textarea "6" at bounding box center [408, 242] width 351 height 10
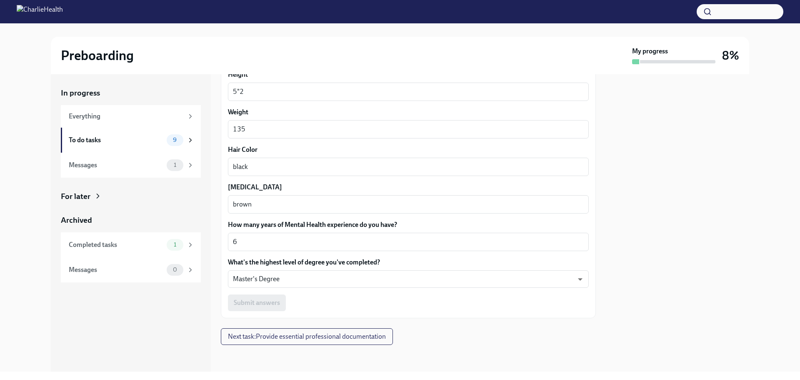
click at [200, 300] on div "In progress Everything To do tasks 9 Messages 1 For later Archived Completed ta…" at bounding box center [131, 222] width 160 height 297
click at [248, 303] on div "Submit answers" at bounding box center [408, 302] width 361 height 17
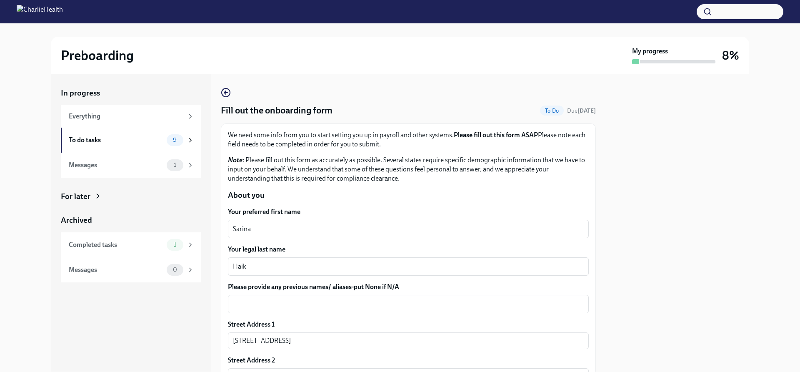
scroll to position [42, 0]
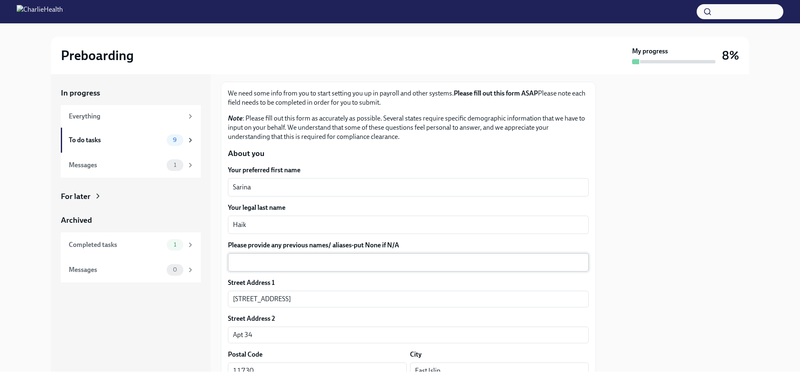
click at [296, 264] on textarea "Please provide any previous names/ aliases-put None if N/A" at bounding box center [408, 262] width 351 height 10
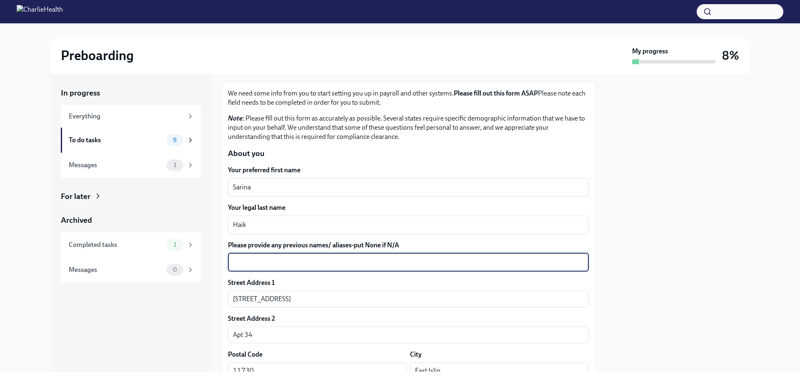
type textarea "M"
type textarea "N/A"
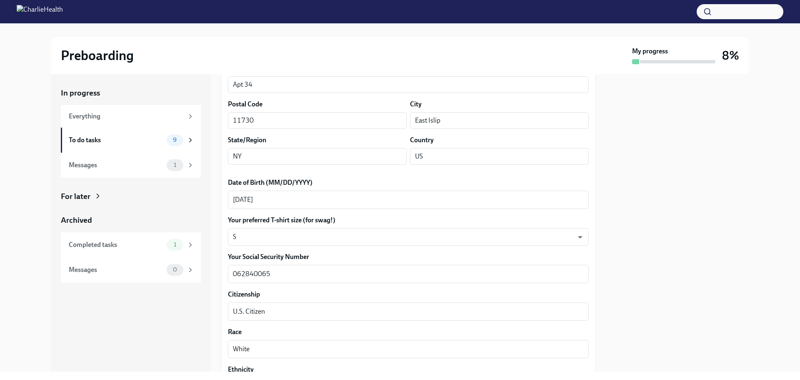
click at [240, 292] on div "Your preferred first name [PERSON_NAME] x ​ Your legal last name [PERSON_NAME] …" at bounding box center [408, 335] width 361 height 840
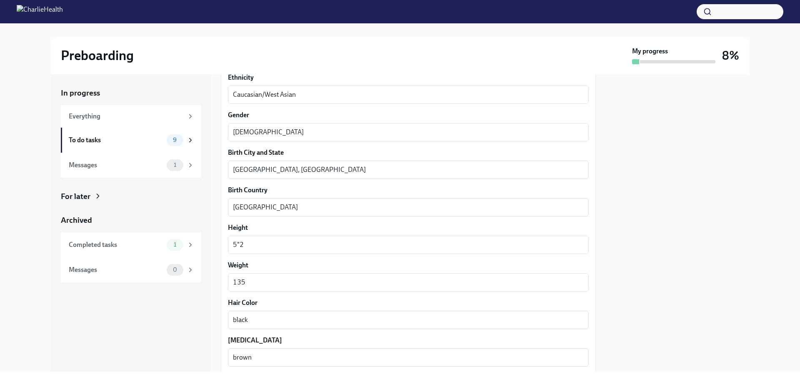
scroll to position [736, 0]
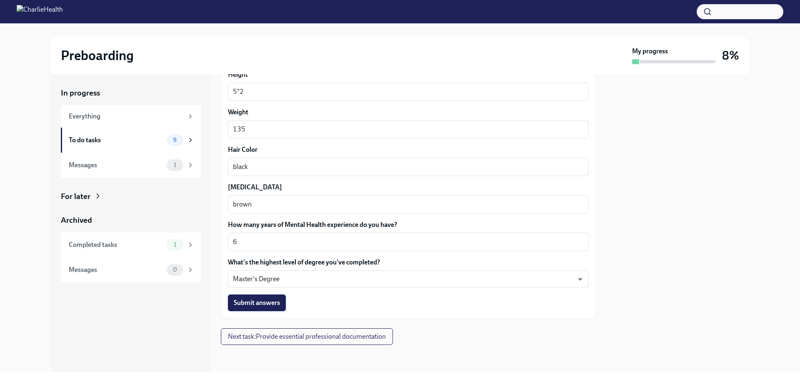
click at [279, 305] on span "Submit answers" at bounding box center [257, 302] width 46 height 8
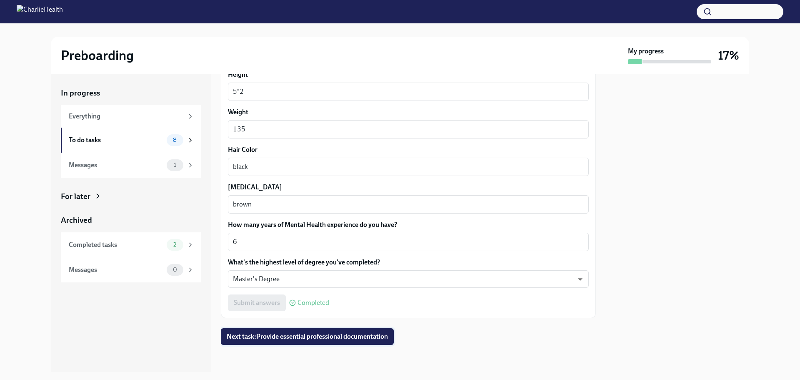
click at [315, 338] on span "Next task : Provide essential professional documentation" at bounding box center [307, 336] width 161 height 8
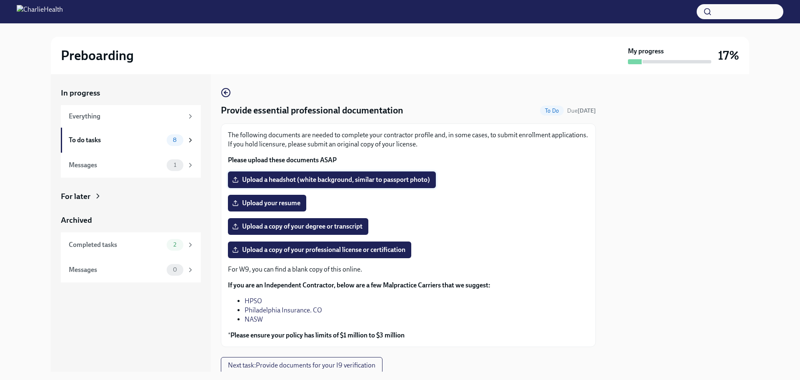
click at [333, 179] on span "Upload a headshot (white background, similar to passport photo)" at bounding box center [332, 179] width 196 height 8
click at [0, 0] on input "Upload a headshot (white background, similar to passport photo)" at bounding box center [0, 0] width 0 height 0
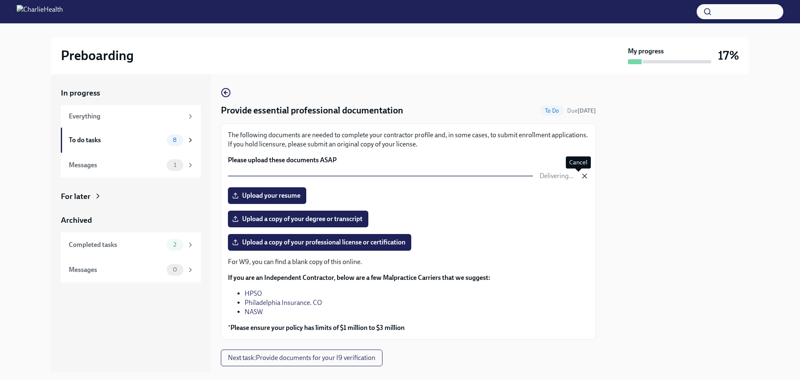
click at [583, 177] on icon "button" at bounding box center [585, 176] width 4 height 4
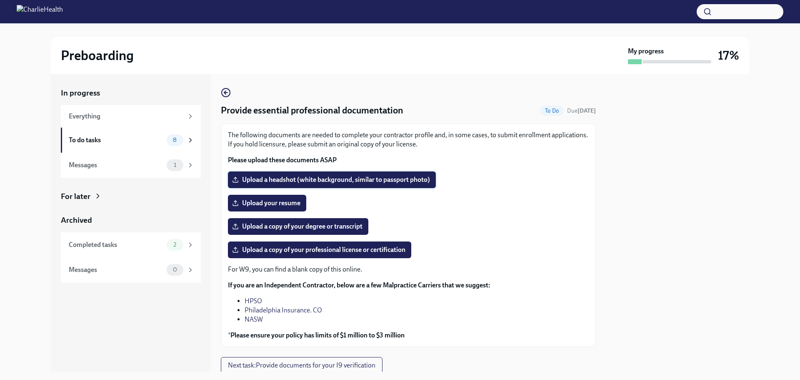
click at [289, 178] on span "Upload a headshot (white background, similar to passport photo)" at bounding box center [332, 179] width 196 height 8
click at [0, 0] on input "Upload a headshot (white background, similar to passport photo)" at bounding box center [0, 0] width 0 height 0
click at [268, 202] on span "Upload your resume" at bounding box center [267, 203] width 67 height 8
click at [0, 0] on input "Upload your resume" at bounding box center [0, 0] width 0 height 0
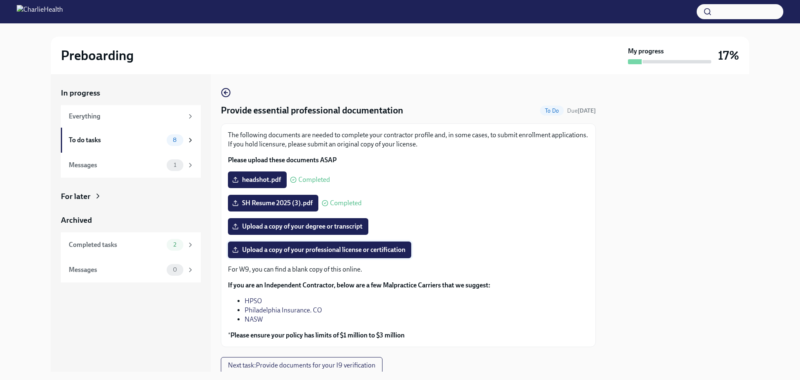
scroll to position [29, 0]
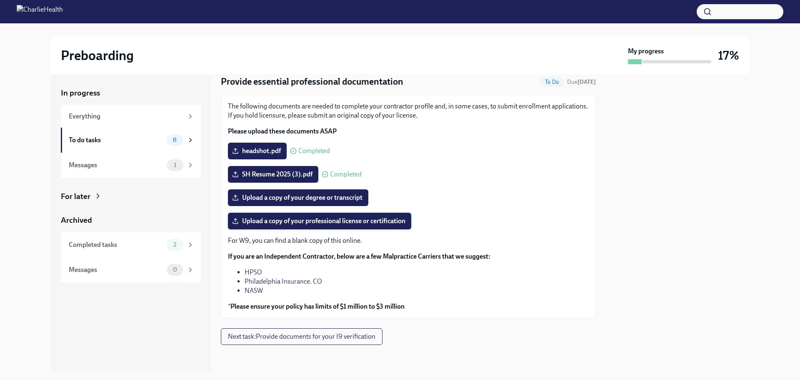
click at [291, 223] on span "Upload a copy of your professional license or certification" at bounding box center [320, 221] width 172 height 8
click at [0, 0] on input "Upload a copy of your professional license or certification" at bounding box center [0, 0] width 0 height 0
click at [314, 199] on span "Upload a copy of your degree or transcript" at bounding box center [298, 197] width 129 height 8
click at [0, 0] on input "Upload a copy of your degree or transcript" at bounding box center [0, 0] width 0 height 0
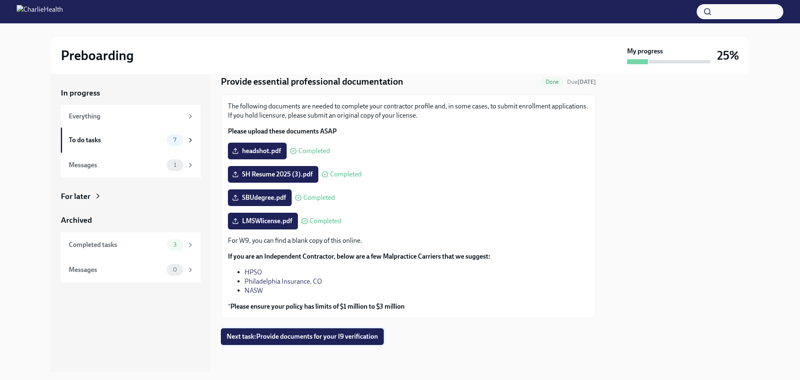
click at [305, 336] on span "Next task : Provide documents for your I9 verification" at bounding box center [302, 336] width 151 height 8
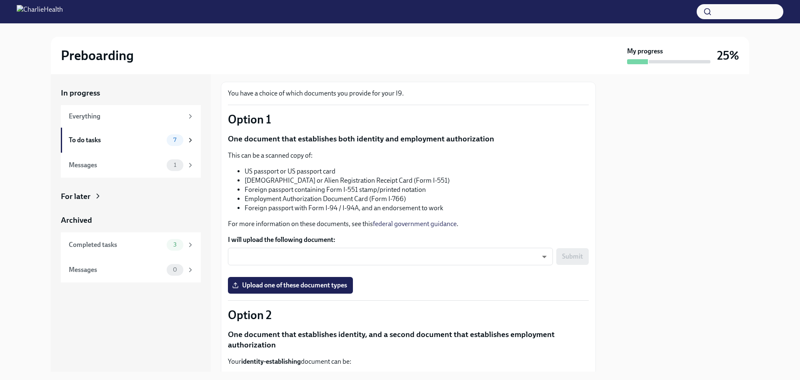
scroll to position [83, 0]
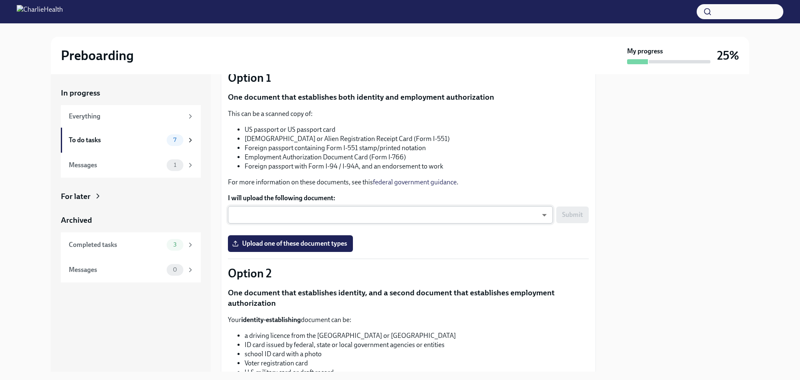
click at [317, 215] on body "Preboarding My progress 25% In progress Everything To do tasks 7 Messages 1 For…" at bounding box center [400, 190] width 800 height 380
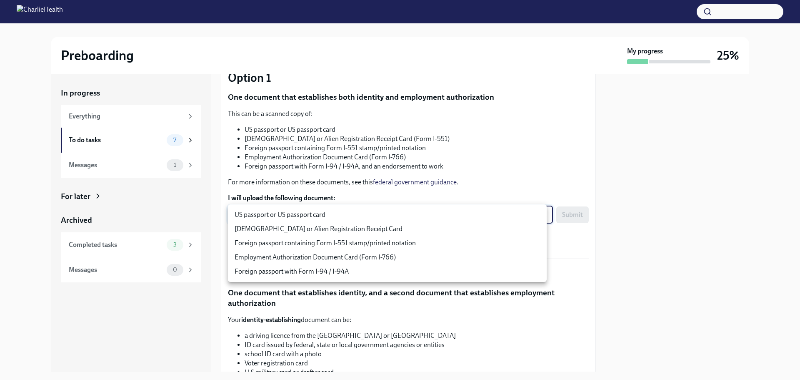
click at [315, 214] on li "US passport or US passport card" at bounding box center [387, 215] width 319 height 14
type input "KnYOjnC8x"
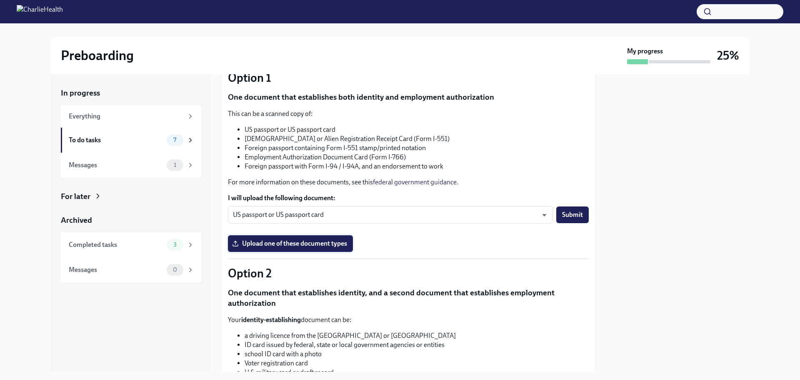
click at [316, 238] on label "Upload one of these document types" at bounding box center [290, 243] width 125 height 17
click at [0, 0] on input "Upload one of these document types" at bounding box center [0, 0] width 0 height 0
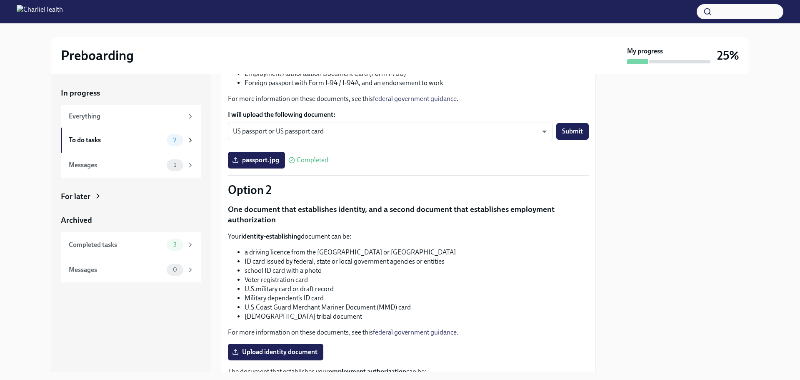
scroll to position [250, 0]
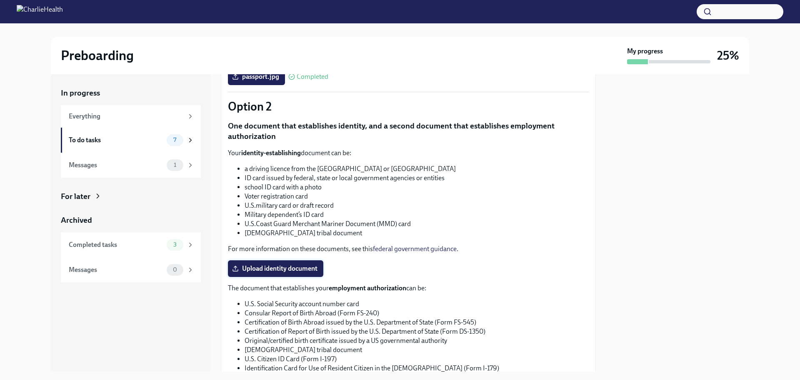
click at [304, 265] on span "Upload identity document" at bounding box center [276, 268] width 84 height 8
click at [0, 0] on input "Upload identity document" at bounding box center [0, 0] width 0 height 0
click at [297, 272] on span "Upload identity document" at bounding box center [276, 268] width 84 height 8
click at [0, 0] on input "Upload identity document" at bounding box center [0, 0] width 0 height 0
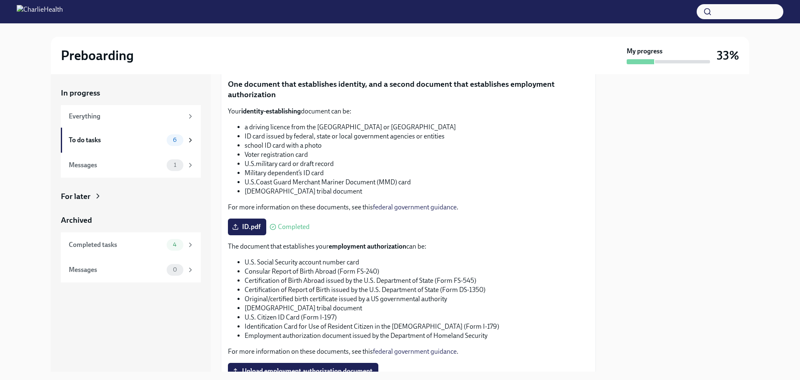
scroll to position [360, 0]
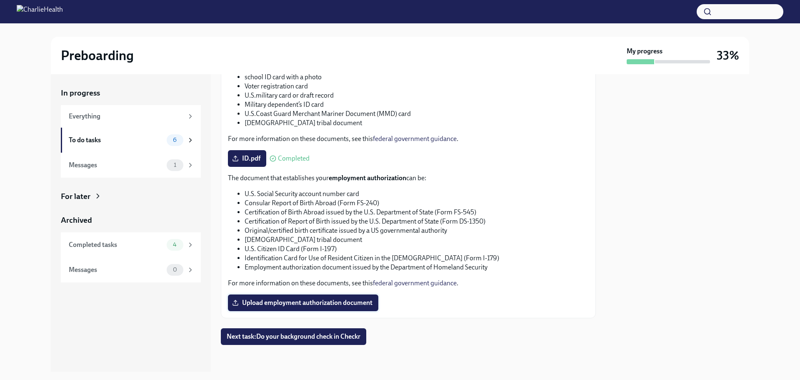
click at [309, 298] on span "Upload employment authorization document" at bounding box center [303, 302] width 139 height 8
click at [0, 0] on input "Upload employment authorization document" at bounding box center [0, 0] width 0 height 0
click at [315, 333] on span "Next task : Do your background check in Checkr" at bounding box center [294, 336] width 134 height 8
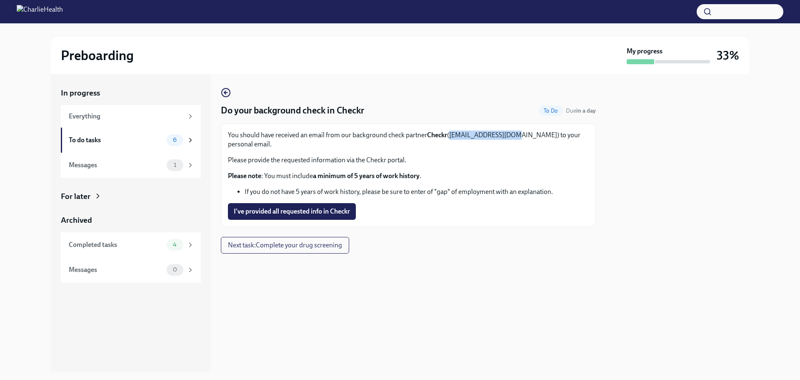
drag, startPoint x: 451, startPoint y: 133, endPoint x: 513, endPoint y: 137, distance: 62.3
click at [513, 137] on p "You should have received an email from our background check partner Checkr ([EM…" at bounding box center [408, 139] width 361 height 18
copy p "([EMAIL_ADDRESS][DOMAIN_NAME]"
click at [328, 207] on span "I've provided all requested info in Checkr" at bounding box center [292, 211] width 116 height 8
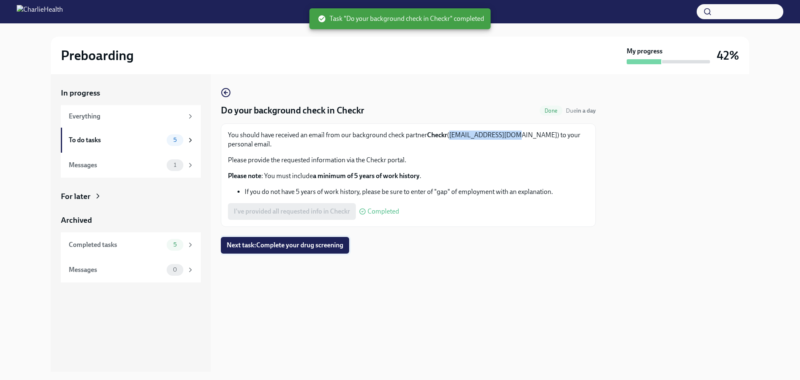
click at [304, 241] on span "Next task : Complete your drug screening" at bounding box center [285, 245] width 117 height 8
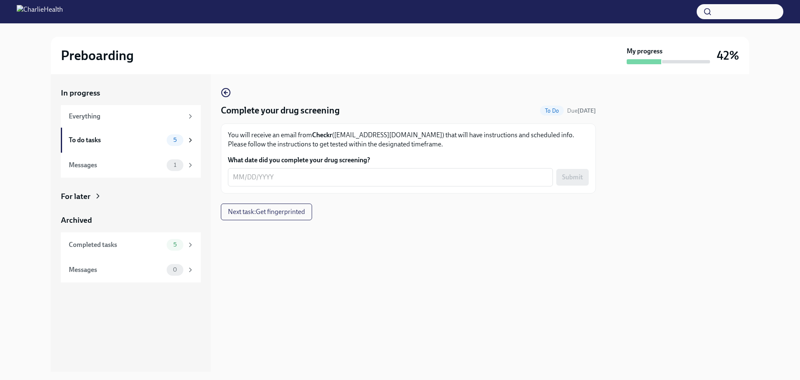
click at [381, 205] on div "Complete your drug screening To Do Due [DATE] You will receive an email from Ch…" at bounding box center [408, 154] width 375 height 133
drag, startPoint x: 338, startPoint y: 133, endPoint x: 397, endPoint y: 138, distance: 59.8
click at [397, 138] on p "You will receive an email from Checkr ([EMAIL_ADDRESS][DOMAIN_NAME]) that will …" at bounding box center [408, 139] width 361 height 18
copy p "[EMAIL_ADDRESS][DOMAIN_NAME]"
click at [439, 222] on div at bounding box center [408, 233] width 375 height 27
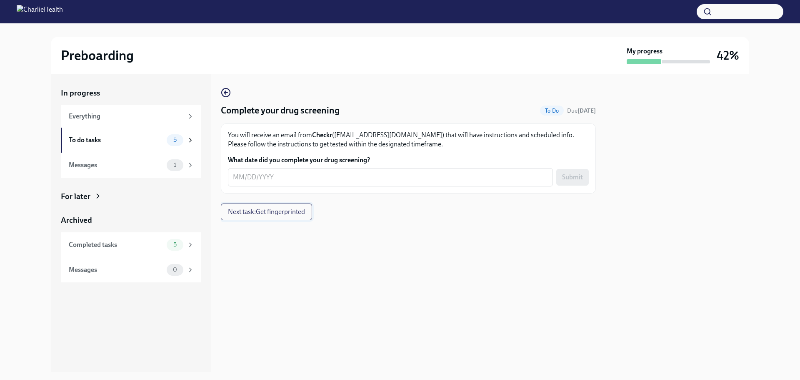
click at [251, 211] on span "Next task : Get fingerprinted" at bounding box center [266, 212] width 77 height 8
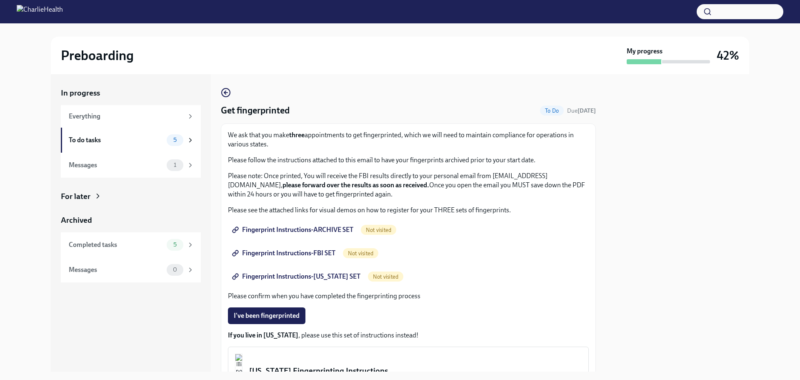
scroll to position [42, 0]
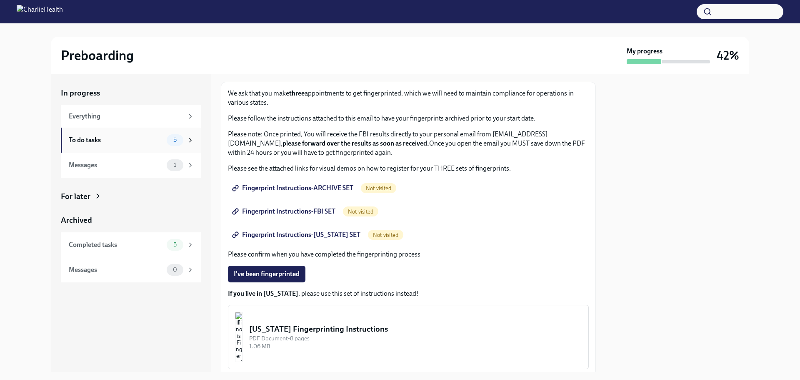
click at [184, 135] on div "5" at bounding box center [181, 140] width 28 height 12
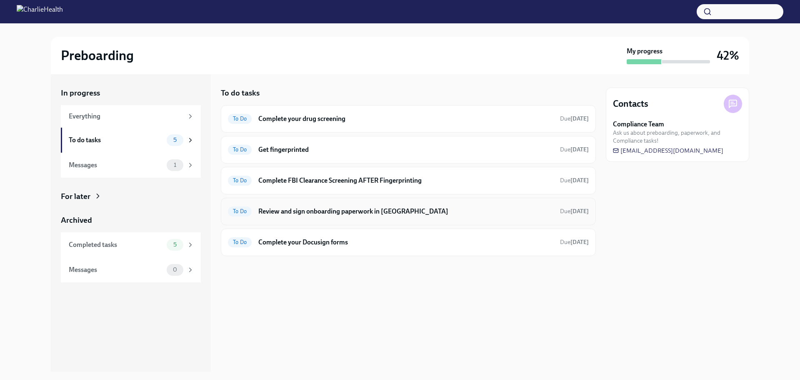
click at [343, 213] on h6 "Review and sign onboarding paperwork in [GEOGRAPHIC_DATA]" at bounding box center [405, 211] width 295 height 9
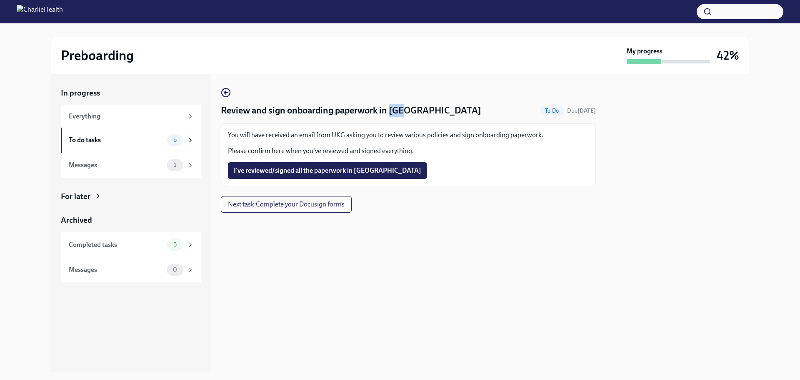
drag, startPoint x: 409, startPoint y: 113, endPoint x: 388, endPoint y: 113, distance: 20.4
click at [388, 113] on div "Review and sign onboarding paperwork in [GEOGRAPHIC_DATA] To Do Due [DATE]" at bounding box center [408, 110] width 375 height 13
copy h4 "UKG"
click at [463, 169] on div "I've reviewed/signed all the paperwork in [GEOGRAPHIC_DATA]" at bounding box center [408, 170] width 361 height 17
click at [319, 171] on span "I've reviewed/signed all the paperwork in [GEOGRAPHIC_DATA]" at bounding box center [328, 170] width 188 height 8
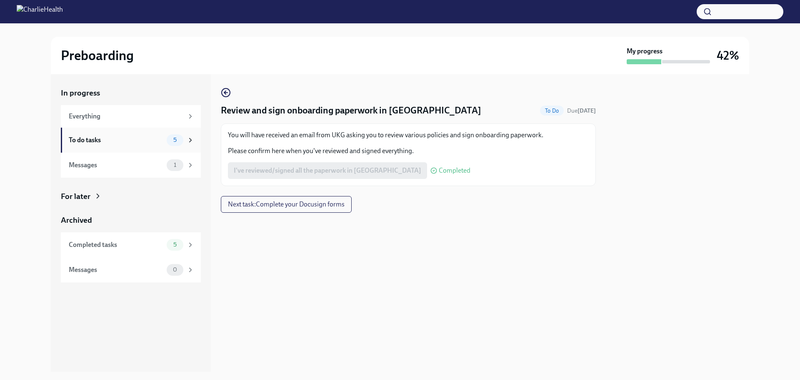
click at [143, 139] on div "To do tasks" at bounding box center [116, 139] width 95 height 9
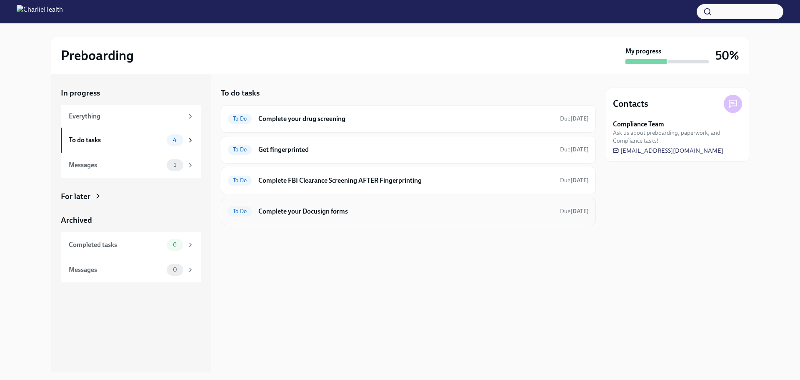
click at [301, 214] on h6 "Complete your Docusign forms" at bounding box center [405, 211] width 295 height 9
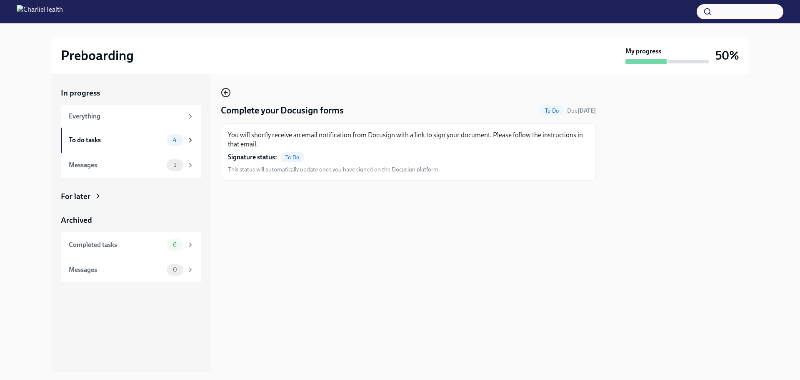
click at [225, 90] on icon "button" at bounding box center [226, 93] width 10 height 10
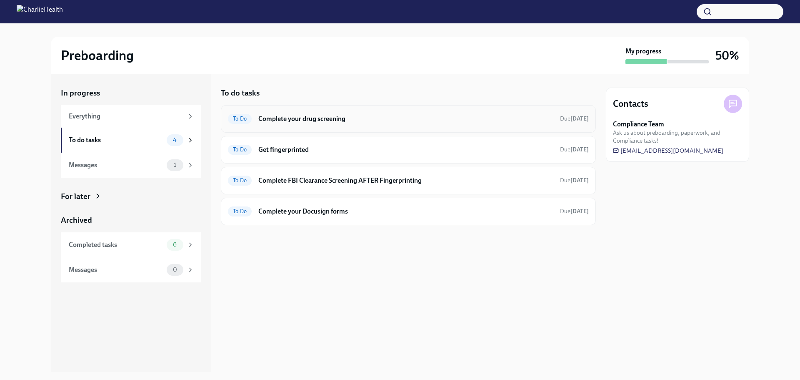
click at [318, 123] on div "To Do Complete your drug screening Due [DATE]" at bounding box center [408, 118] width 361 height 13
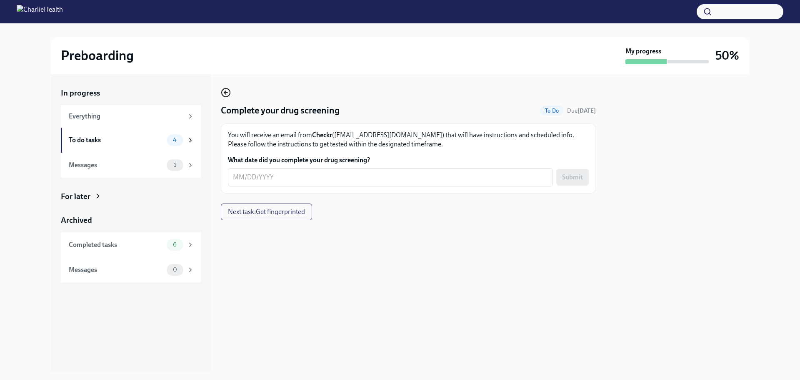
click at [226, 91] on icon "button" at bounding box center [225, 92] width 2 height 3
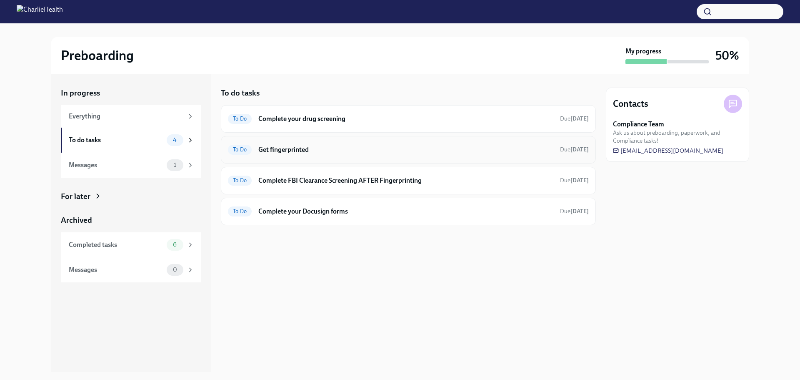
click at [306, 146] on h6 "Get fingerprinted" at bounding box center [405, 149] width 295 height 9
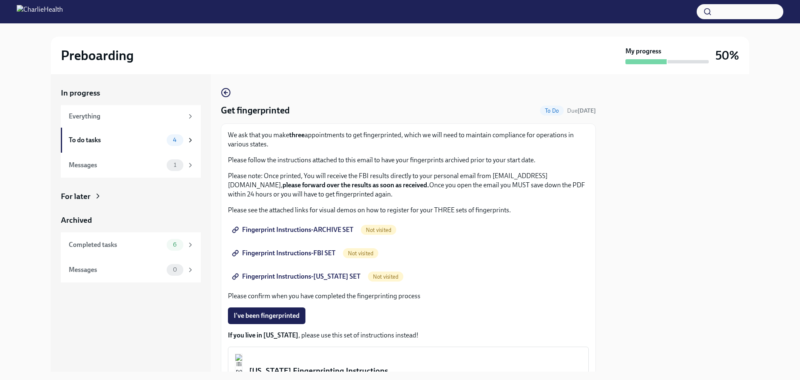
click at [301, 132] on strong "three" at bounding box center [296, 135] width 15 height 8
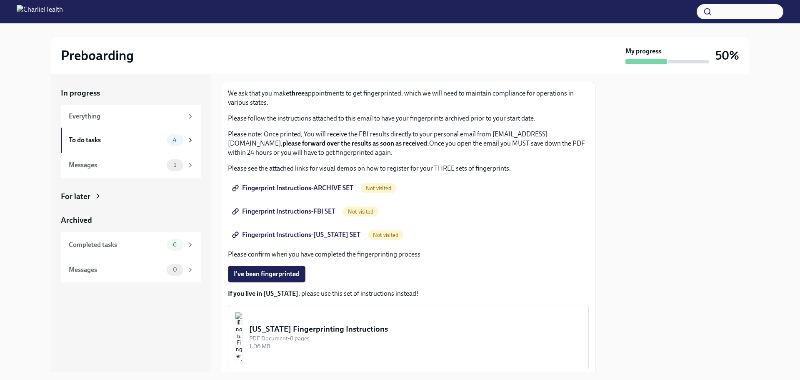
scroll to position [83, 0]
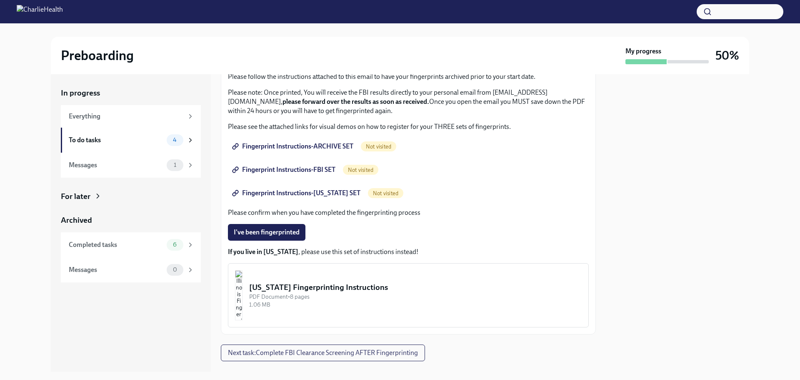
drag, startPoint x: 315, startPoint y: 187, endPoint x: 306, endPoint y: 143, distance: 45.6
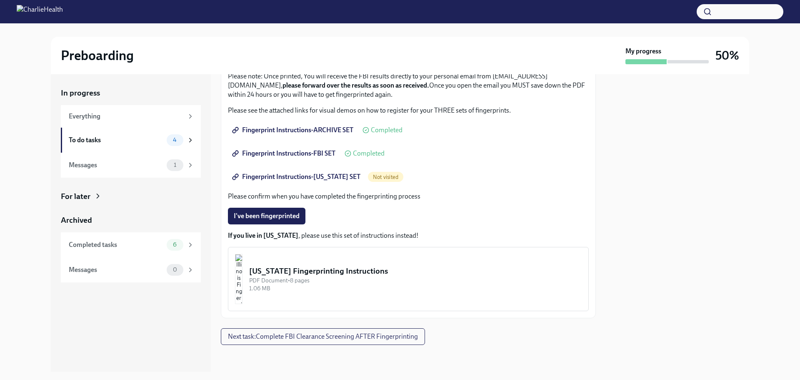
scroll to position [0, 0]
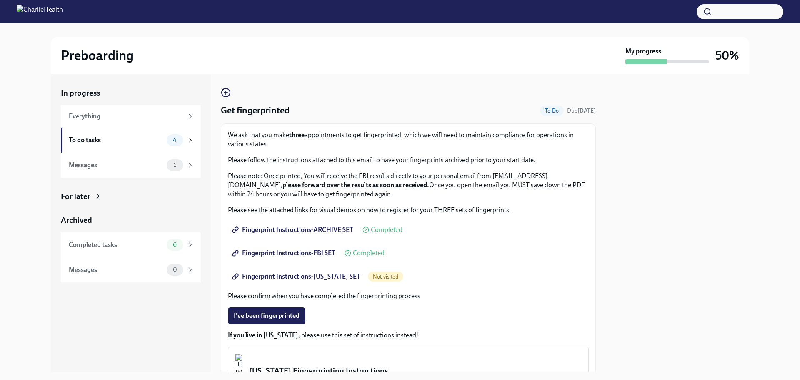
click at [610, 129] on div at bounding box center [677, 222] width 143 height 297
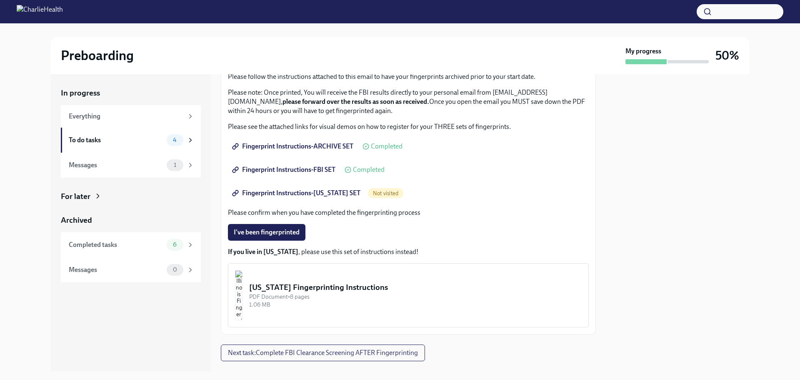
scroll to position [100, 0]
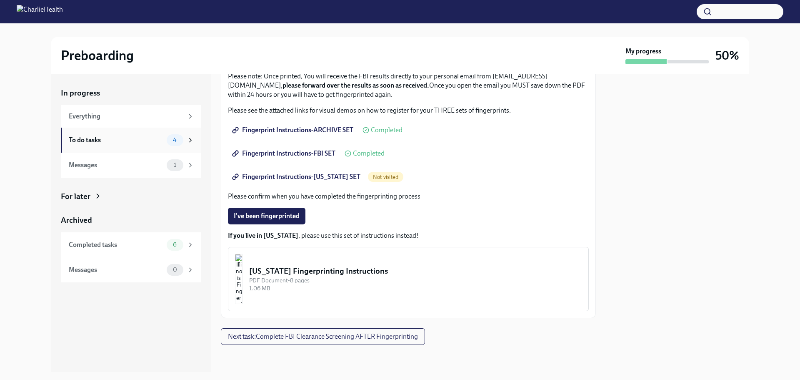
click at [137, 144] on div "To do tasks" at bounding box center [116, 139] width 95 height 9
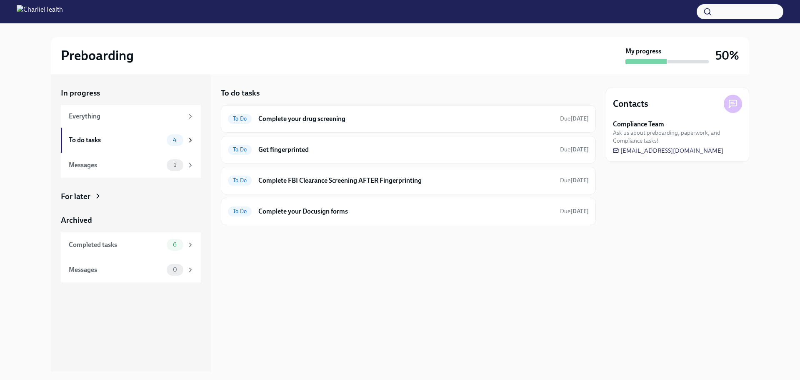
click at [497, 274] on div "To do tasks To Do Complete your drug screening Due [DATE] To Do Get fingerprint…" at bounding box center [408, 222] width 375 height 297
